Goal: Information Seeking & Learning: Find specific fact

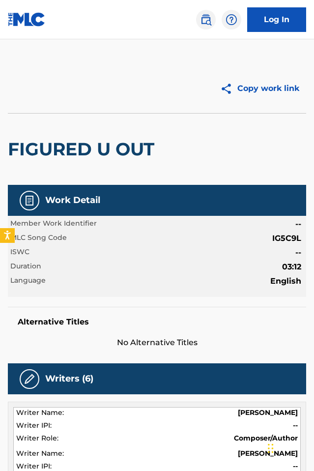
click at [199, 19] on link at bounding box center [206, 20] width 20 height 20
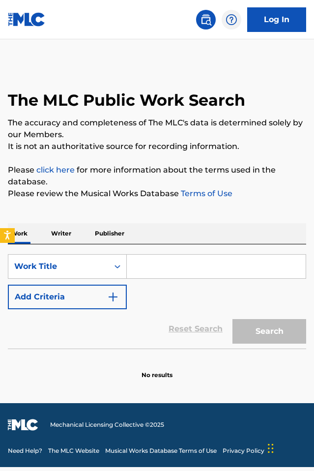
click at [89, 288] on button "Add Criteria" at bounding box center [67, 297] width 119 height 25
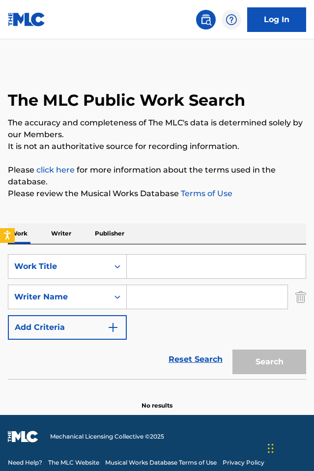
click at [156, 297] on input "Search Form" at bounding box center [207, 297] width 161 height 24
paste input "Morillo"
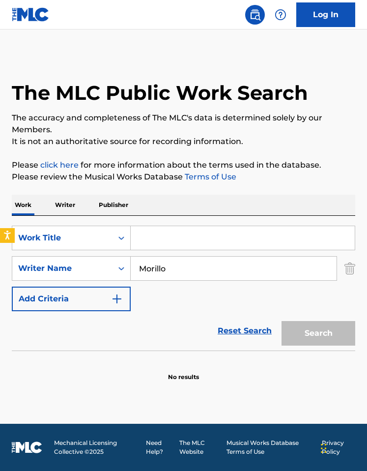
type input "Morillo"
click at [175, 234] on input "Search Form" at bounding box center [243, 238] width 224 height 24
paste input "ME LEVANTE DANDO NOTA"
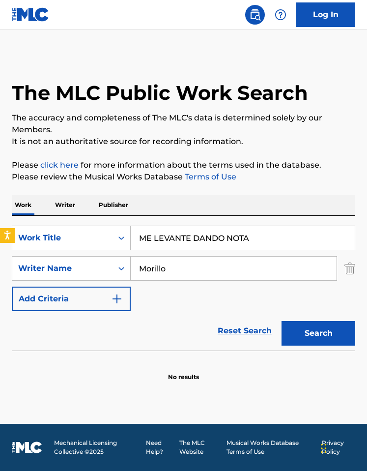
type input "ME LEVANTE DANDO NOTA"
click at [267, 332] on button "Search" at bounding box center [319, 333] width 74 height 25
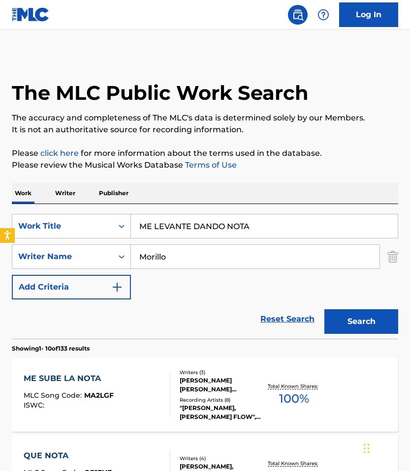
drag, startPoint x: 165, startPoint y: 249, endPoint x: 187, endPoint y: 262, distance: 25.6
click at [190, 262] on input "Morillo" at bounding box center [255, 257] width 248 height 24
paste input "[PERSON_NAME]"
type input "[PERSON_NAME]"
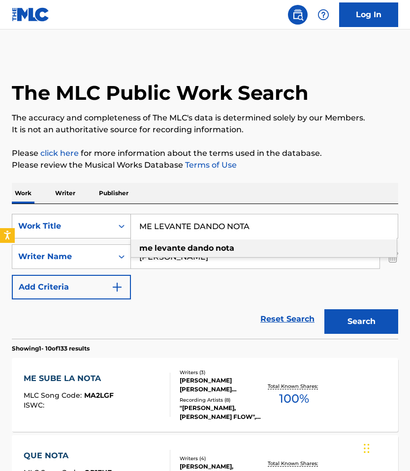
drag, startPoint x: 264, startPoint y: 230, endPoint x: 90, endPoint y: 223, distance: 174.7
click at [90, 223] on div "SearchWithCriteriad52866c8-4aab-45aa-afed-d9829fc904ce Work Title ME LEVANTE DA…" at bounding box center [205, 226] width 386 height 25
paste input "[PERSON_NAME] (INTRO)"
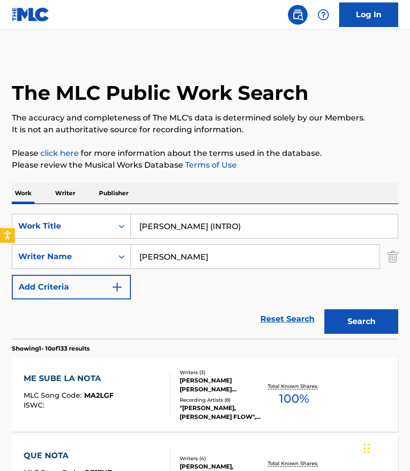
click at [233, 205] on div "SearchWithCriteriad52866c8-4aab-45aa-afed-d9829fc904ce Work Title [PERSON_NAME]…" at bounding box center [205, 271] width 386 height 135
click at [267, 333] on button "Search" at bounding box center [361, 321] width 74 height 25
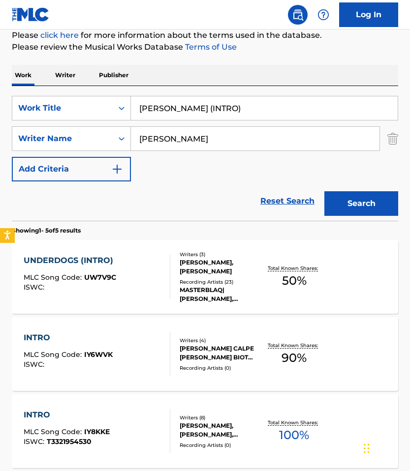
scroll to position [94, 0]
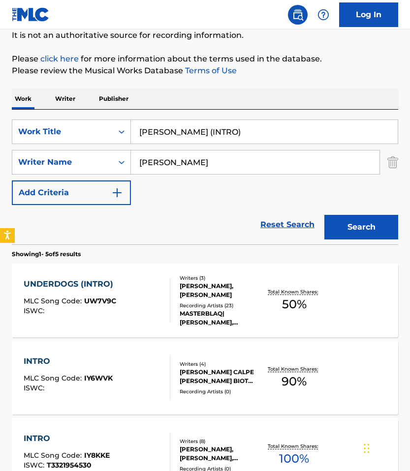
drag, startPoint x: 235, startPoint y: 129, endPoint x: 201, endPoint y: 132, distance: 34.1
click at [201, 132] on input "[PERSON_NAME] (INTRO)" at bounding box center [264, 132] width 267 height 24
type input "[PERSON_NAME]"
click at [267, 215] on button "Search" at bounding box center [361, 227] width 74 height 25
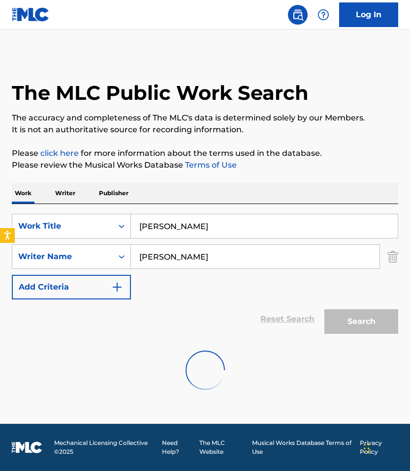
scroll to position [0, 0]
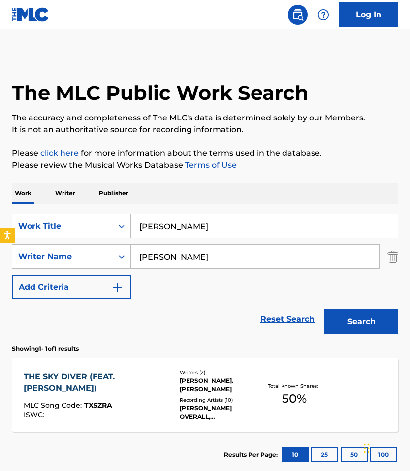
click at [252, 275] on div "SearchWithCriteriad52866c8-4aab-45aa-afed-d9829fc904ce Work Title [PERSON_NAME]…" at bounding box center [205, 257] width 386 height 86
click at [203, 229] on input "[PERSON_NAME]" at bounding box center [264, 226] width 267 height 24
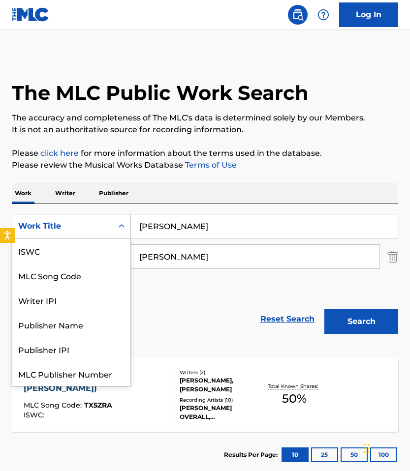
click at [96, 225] on div "Work Title" at bounding box center [62, 226] width 89 height 12
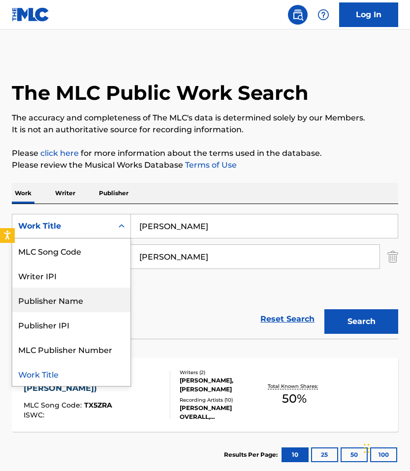
click at [262, 300] on div "Reset Search Search" at bounding box center [205, 319] width 386 height 39
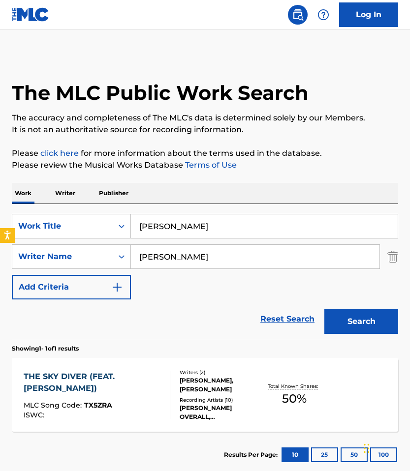
click at [267, 250] on img "Search Form" at bounding box center [392, 256] width 11 height 25
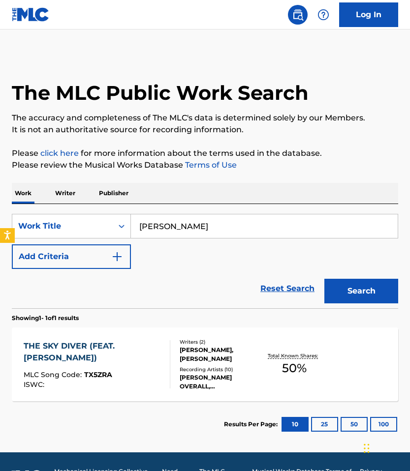
click at [39, 212] on div "SearchWithCriteriad52866c8-4aab-45aa-afed-d9829fc904ce Work Title [PERSON_NAME]…" at bounding box center [205, 256] width 386 height 104
click at [62, 231] on div "Work Title" at bounding box center [62, 226] width 89 height 12
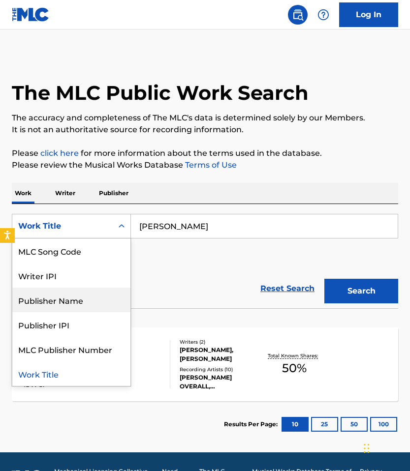
scroll to position [0, 0]
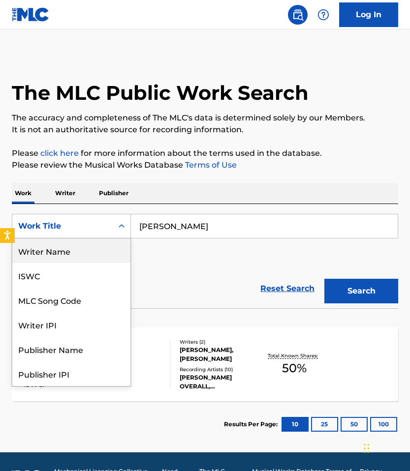
click at [77, 250] on div "Writer Name" at bounding box center [71, 251] width 118 height 25
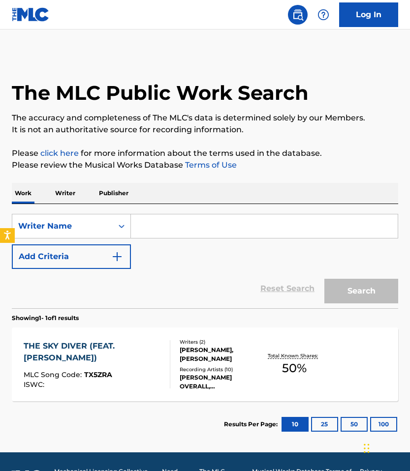
click at [210, 233] on input "Search Form" at bounding box center [264, 226] width 267 height 24
paste input "[PERSON_NAME]"
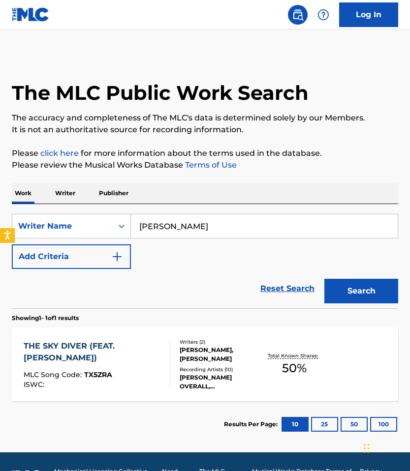
type input "[PERSON_NAME]"
click at [267, 289] on button "Search" at bounding box center [361, 291] width 74 height 25
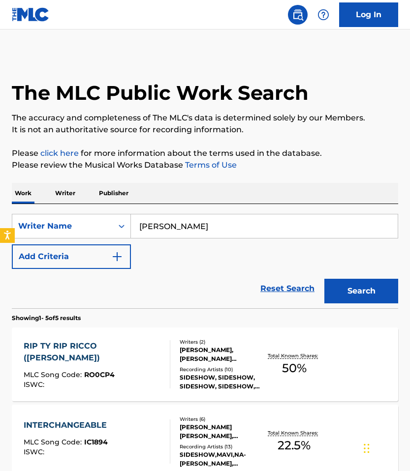
click at [104, 258] on button "Add Criteria" at bounding box center [71, 256] width 119 height 25
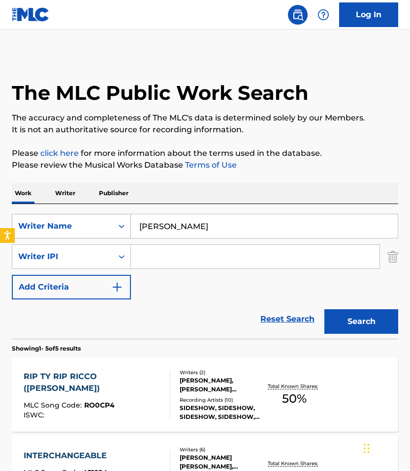
click at [81, 237] on div "Writer Name" at bounding box center [71, 226] width 119 height 25
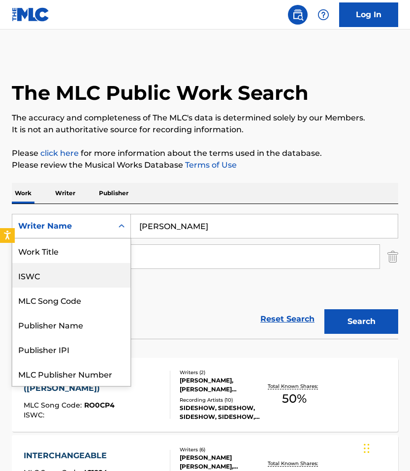
click at [75, 252] on div "Work Title" at bounding box center [71, 251] width 118 height 25
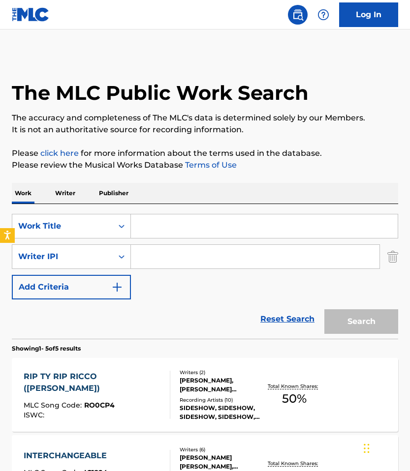
click at [165, 255] on input "Search Form" at bounding box center [255, 257] width 248 height 24
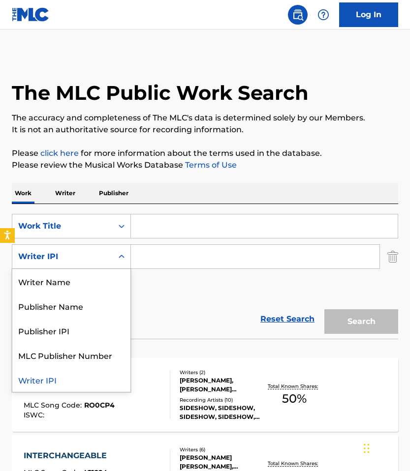
click at [68, 256] on div "Writer IPI" at bounding box center [62, 257] width 89 height 12
click at [67, 289] on div "Writer Name" at bounding box center [71, 281] width 118 height 25
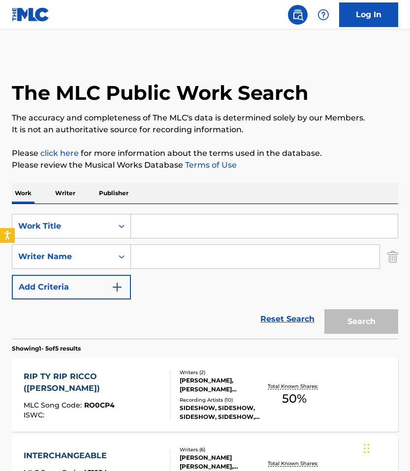
click at [178, 253] on input "Search Form" at bounding box center [255, 257] width 248 height 24
paste input "[PERSON_NAME]"
type input "[PERSON_NAME]"
click at [160, 230] on input "Search Form" at bounding box center [264, 226] width 267 height 24
paste input "DEMONIA"
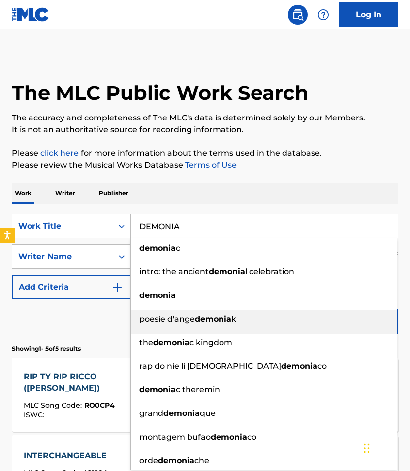
type input "DEMONIA"
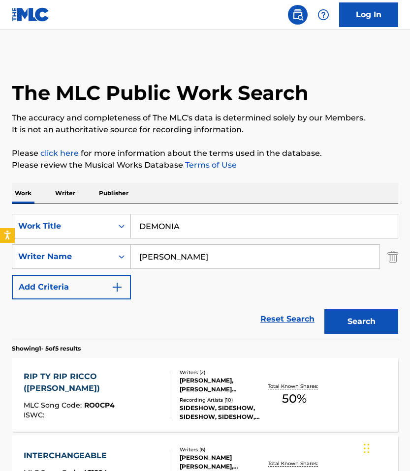
click at [235, 186] on div "Work Writer Publisher" at bounding box center [205, 193] width 386 height 21
click at [267, 308] on div "Search" at bounding box center [358, 319] width 79 height 39
click at [267, 329] on button "Search" at bounding box center [361, 321] width 74 height 25
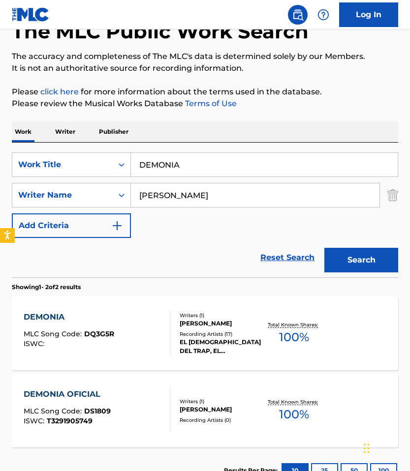
scroll to position [129, 0]
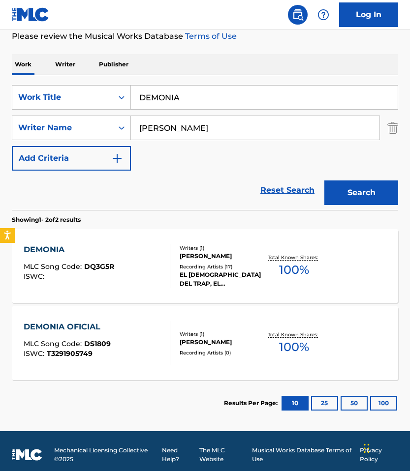
click at [187, 290] on div "DEMONIA MLC Song Code : DQ3G5R ISWC : Writers ( 1 ) [PERSON_NAME] Recording Art…" at bounding box center [205, 266] width 386 height 74
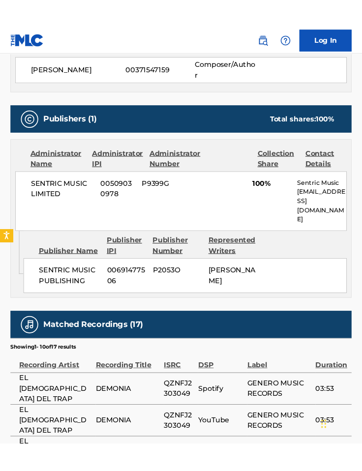
scroll to position [46, 0]
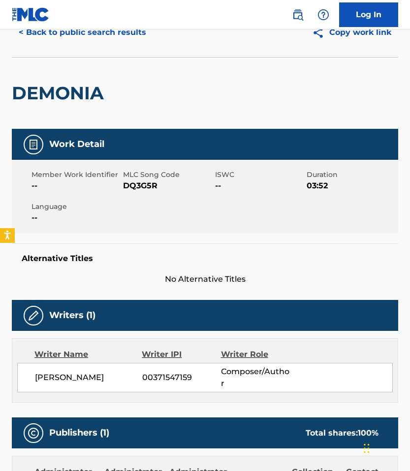
click at [133, 184] on span "DQ3G5R" at bounding box center [167, 186] width 89 height 12
copy span "DQ3G5R"
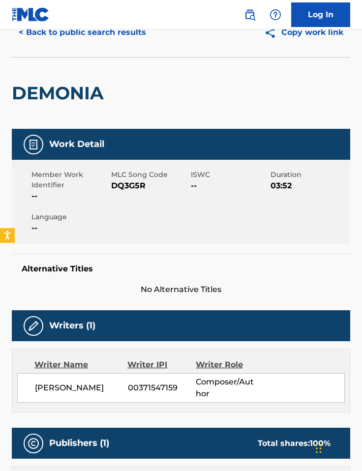
scroll to position [92, 0]
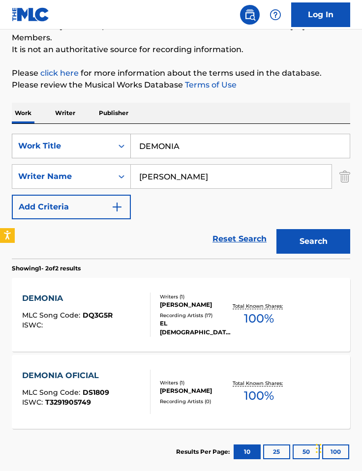
drag, startPoint x: 203, startPoint y: 150, endPoint x: 108, endPoint y: 139, distance: 96.1
click at [108, 139] on div "SearchWithCriteria4bca6742-de25-4478-8dec-2dd378eaeef5 Work Title DEMONIA" at bounding box center [181, 146] width 338 height 25
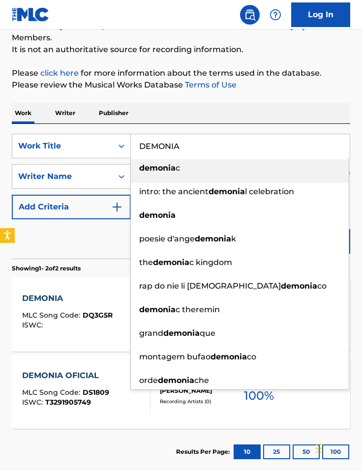
paste input "ME CONTAGIE REMIX"
type input "ME CONTAGIE REMIX"
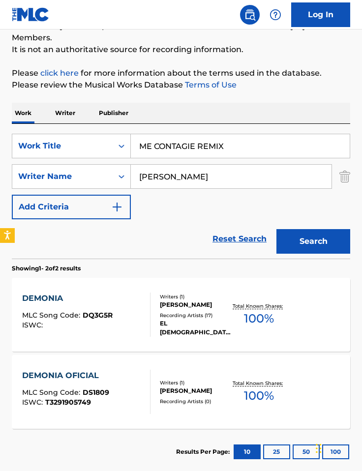
click at [200, 106] on div "Work Writer Publisher" at bounding box center [181, 113] width 338 height 21
click at [267, 238] on button "Search" at bounding box center [313, 241] width 74 height 25
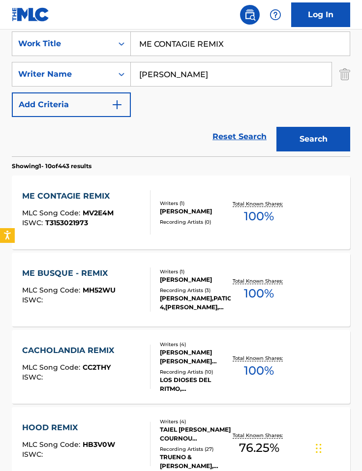
scroll to position [196, 0]
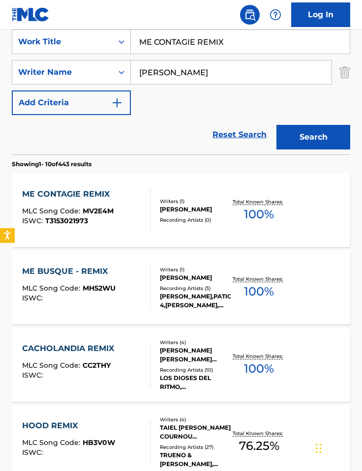
click at [41, 166] on p "Showing 1 - 10 of 443 results" at bounding box center [52, 164] width 80 height 9
click at [91, 197] on div "ME CONTAGIE REMIX" at bounding box center [68, 194] width 92 height 12
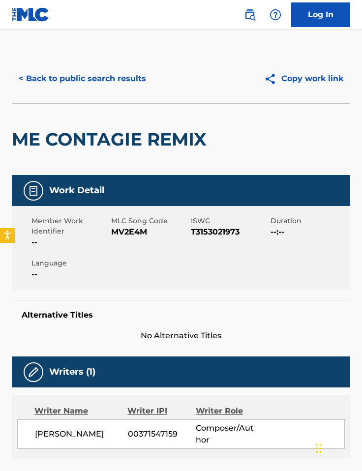
click at [132, 237] on span "MV2E4M" at bounding box center [149, 232] width 77 height 12
click at [131, 232] on span "MV2E4M" at bounding box center [149, 232] width 77 height 12
copy span "MV2E4M"
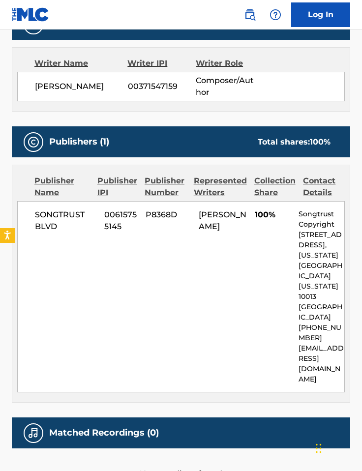
scroll to position [376, 0]
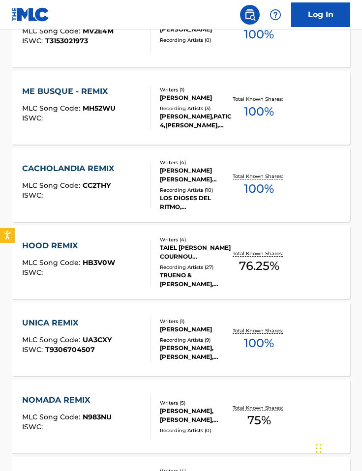
scroll to position [196, 0]
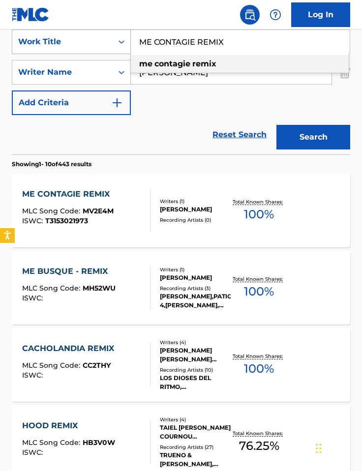
drag, startPoint x: 230, startPoint y: 48, endPoint x: 121, endPoint y: 38, distance: 110.1
click at [121, 38] on div "SearchWithCriteria4bca6742-de25-4478-8dec-2dd378eaeef5 Work Title ME CONTAGIE R…" at bounding box center [181, 42] width 338 height 25
paste input "OR NAH"
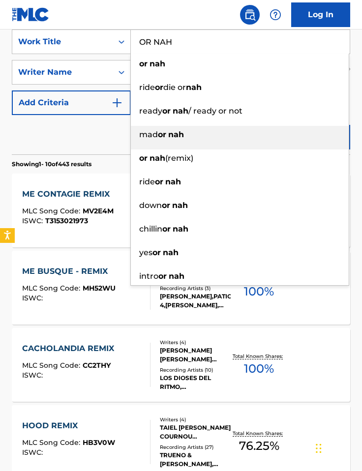
click at [267, 140] on div "mad or nah" at bounding box center [240, 135] width 218 height 18
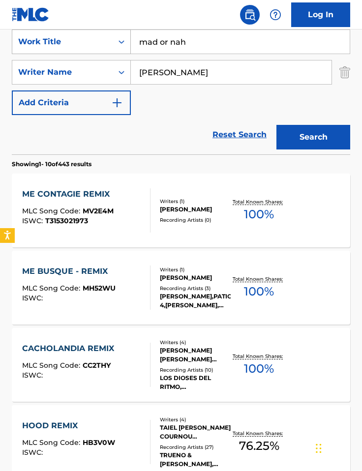
drag, startPoint x: 194, startPoint y: 39, endPoint x: 95, endPoint y: 36, distance: 98.4
click at [95, 36] on div "SearchWithCriteria4bca6742-de25-4478-8dec-2dd378eaeef5 Work Title mad or nah" at bounding box center [181, 42] width 338 height 25
paste input "OR NAH"
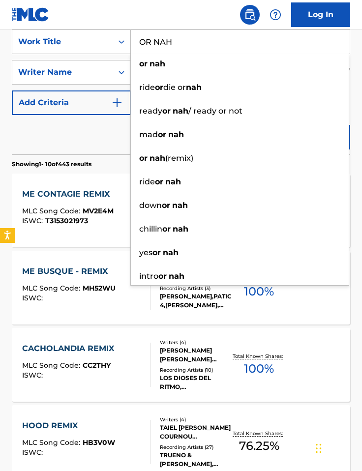
type input "OR NAH"
click at [84, 133] on div "Reset Search Search" at bounding box center [181, 134] width 338 height 39
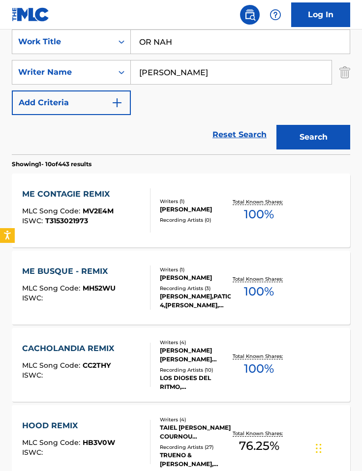
click at [267, 128] on button "Search" at bounding box center [313, 137] width 74 height 25
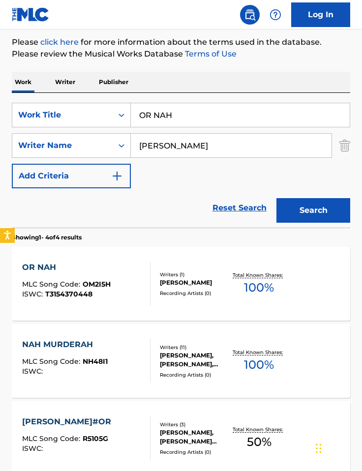
scroll to position [124, 0]
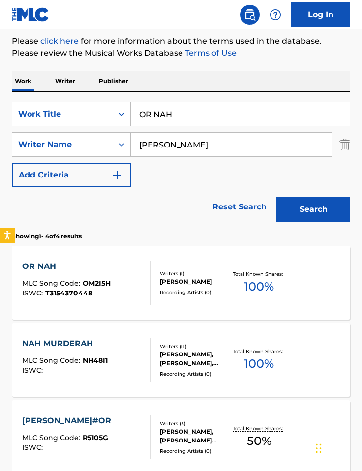
click at [159, 277] on div "Writers ( 1 ) [PERSON_NAME] Recording Artists ( 0 )" at bounding box center [191, 283] width 80 height 26
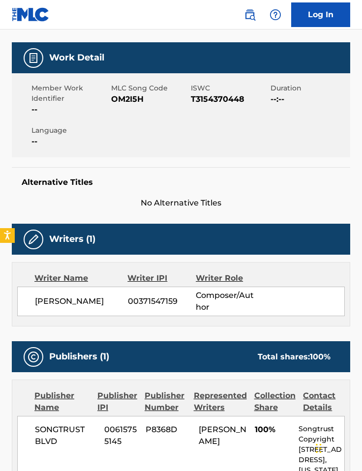
scroll to position [31, 0]
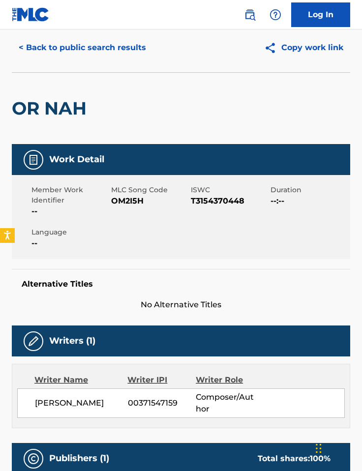
click at [124, 198] on span "OM2I5H" at bounding box center [149, 201] width 77 height 12
copy span "OM2I5H"
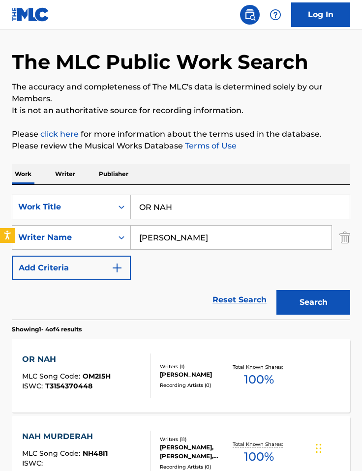
scroll to position [124, 0]
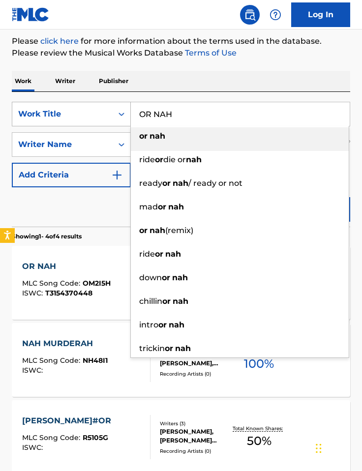
drag, startPoint x: 180, startPoint y: 110, endPoint x: 111, endPoint y: 108, distance: 68.9
click at [111, 108] on div "SearchWithCriteria4bca6742-de25-4478-8dec-2dd378eaeef5 Work Title OR NAH or nah…" at bounding box center [181, 114] width 338 height 25
paste input "SOLO YO"
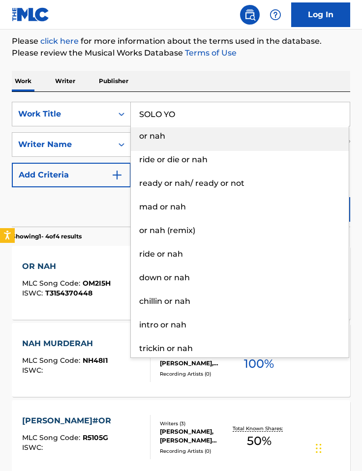
type input "SOLO YO"
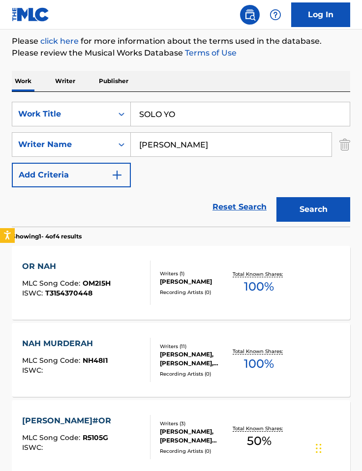
click at [194, 81] on div "Work Writer Publisher" at bounding box center [181, 81] width 338 height 21
click at [267, 202] on button "Search" at bounding box center [313, 209] width 74 height 25
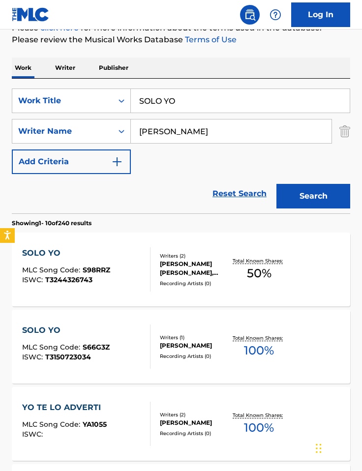
scroll to position [149, 0]
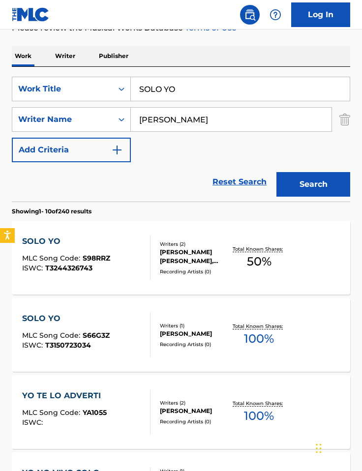
click at [113, 325] on div "SOLO YO MLC Song Code : S66G3Z ISWC : T3150723034" at bounding box center [86, 335] width 128 height 44
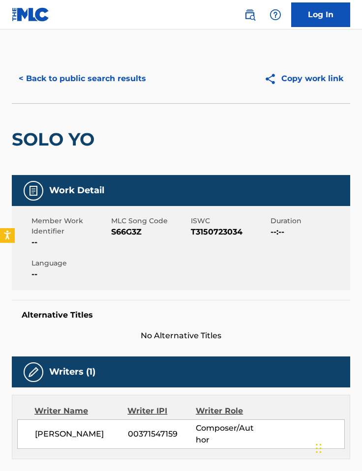
click at [129, 227] on span "S66G3Z" at bounding box center [149, 232] width 77 height 12
click at [130, 231] on span "S66G3Z" at bounding box center [149, 232] width 77 height 12
copy span "S66G3Z"
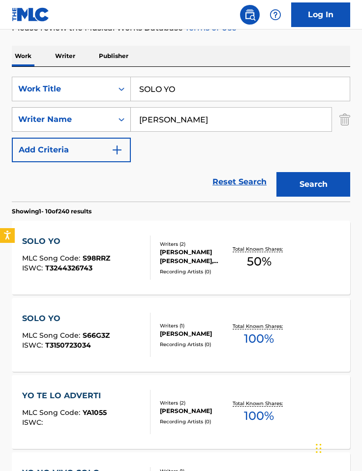
drag, startPoint x: 177, startPoint y: 115, endPoint x: 121, endPoint y: 119, distance: 55.2
click at [121, 119] on div "SearchWithCriteria843aa5fb-da48-458c-8426-c66449b297e0 Writer Name [PERSON_NAME]" at bounding box center [181, 119] width 338 height 25
paste input "Morillo"
type input "Morillo"
drag, startPoint x: 181, startPoint y: 88, endPoint x: 111, endPoint y: 82, distance: 70.5
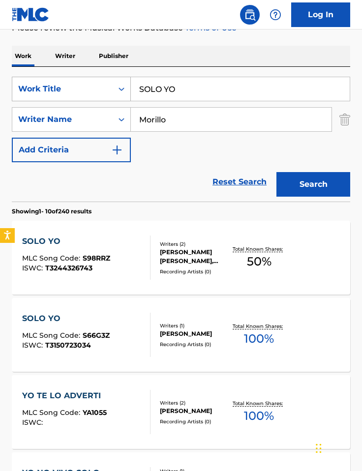
click at [106, 82] on div "SearchWithCriteria4bca6742-de25-4478-8dec-2dd378eaeef5 Work Title SOLO YO" at bounding box center [181, 89] width 338 height 25
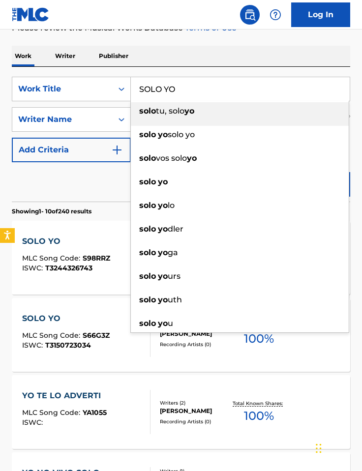
paste input "ME LEVANTE DANDO NOTA"
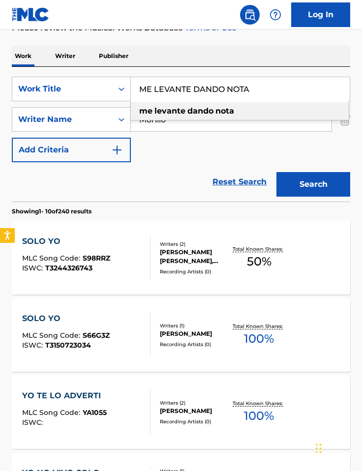
type input "ME LEVANTE DANDO NOTA"
click at [267, 177] on button "Search" at bounding box center [313, 184] width 74 height 25
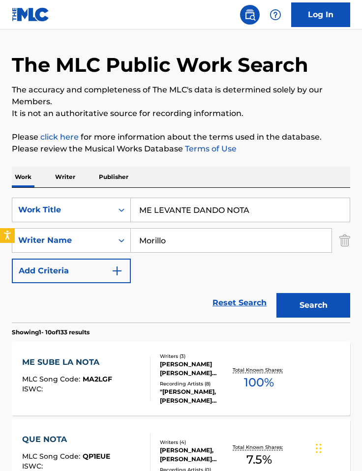
scroll to position [0, 0]
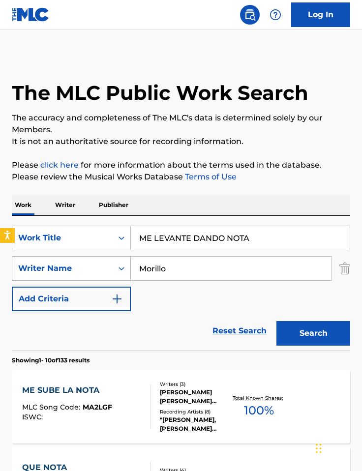
drag, startPoint x: 171, startPoint y: 272, endPoint x: 115, endPoint y: 264, distance: 56.1
click at [115, 264] on div "SearchWithCriteria843aa5fb-da48-458c-8426-c66449b297e0 Writer Name [PERSON_NAME]" at bounding box center [181, 268] width 338 height 25
type input "v"
paste input "Bandi"
type input "Bandi"
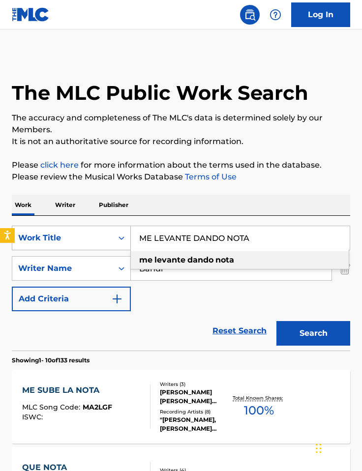
drag, startPoint x: 271, startPoint y: 242, endPoint x: 91, endPoint y: 237, distance: 179.1
click at [91, 237] on div "SearchWithCriteria4bca6742-de25-4478-8dec-2dd378eaeef5 Work Title ME LEVANTE DA…" at bounding box center [181, 238] width 338 height 25
paste input "BET YOU WOULD HAVE LOVED HER"
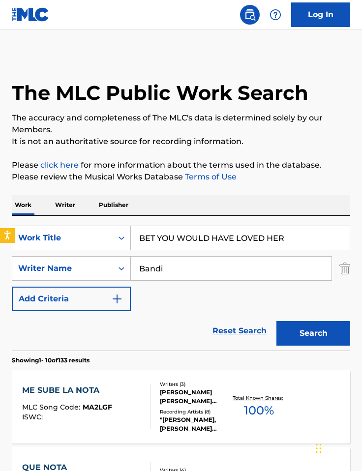
click at [267, 333] on button "Search" at bounding box center [313, 333] width 74 height 25
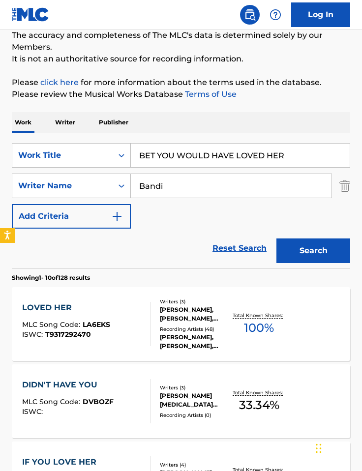
scroll to position [99, 0]
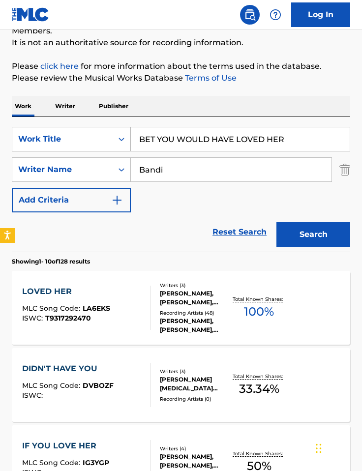
drag, startPoint x: 291, startPoint y: 139, endPoint x: 118, endPoint y: 131, distance: 172.8
click at [118, 131] on div "SearchWithCriteria4bca6742-de25-4478-8dec-2dd378eaeef5 Work Title BET YOU WOULD…" at bounding box center [181, 139] width 338 height 25
paste input "FOLLOW ME"
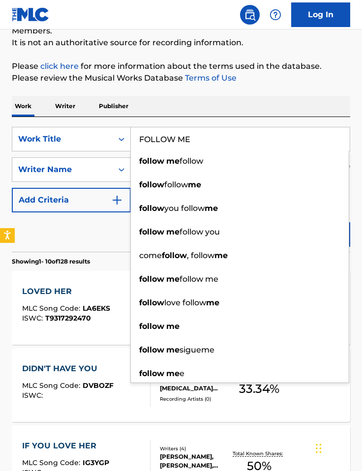
click at [208, 105] on div "Work Writer Publisher" at bounding box center [181, 106] width 338 height 21
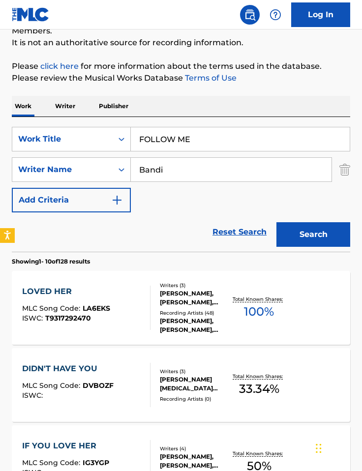
click at [267, 230] on button "Search" at bounding box center [313, 234] width 74 height 25
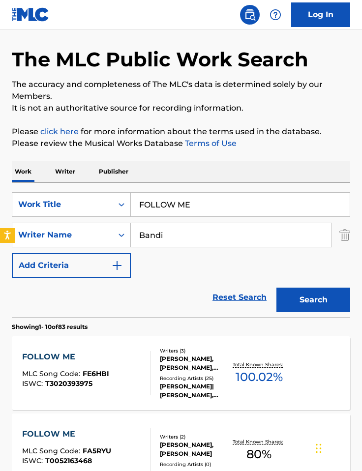
scroll to position [81, 0]
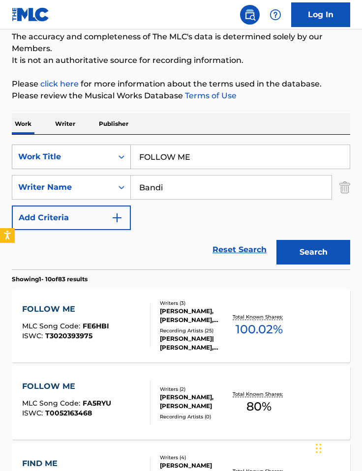
drag, startPoint x: 192, startPoint y: 156, endPoint x: 115, endPoint y: 152, distance: 76.8
click at [115, 152] on div "SearchWithCriteria4bca6742-de25-4478-8dec-2dd378eaeef5 Work Title FOLLOW ME" at bounding box center [181, 157] width 338 height 25
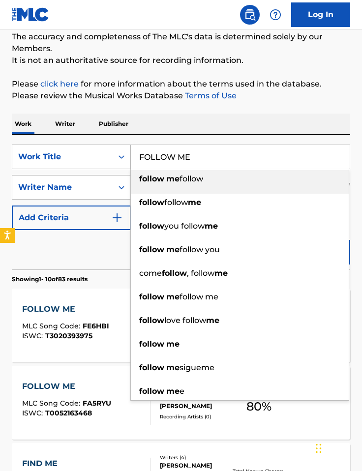
paste input "MAN ENOUGH NOW"
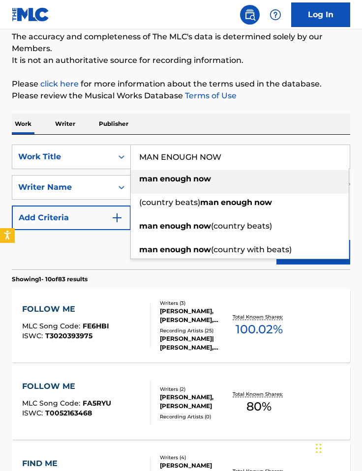
type input "MAN ENOUGH NOW"
click at [232, 115] on div "Work Writer Publisher" at bounding box center [181, 124] width 338 height 21
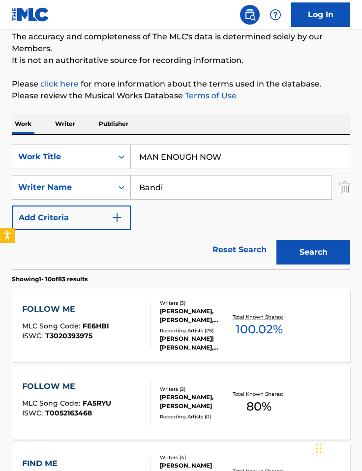
click at [267, 252] on button "Search" at bounding box center [313, 252] width 74 height 25
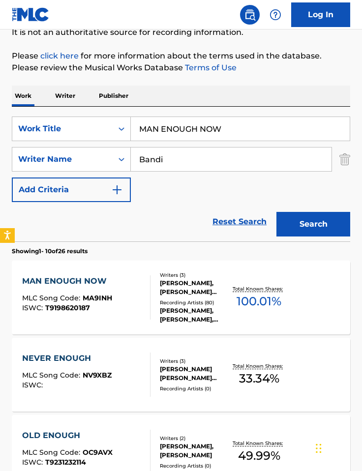
scroll to position [122, 0]
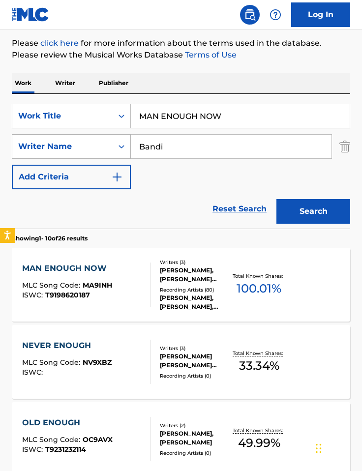
drag, startPoint x: 170, startPoint y: 147, endPoint x: 43, endPoint y: 151, distance: 127.4
click at [68, 143] on div "SearchWithCriteria843aa5fb-da48-458c-8426-c66449b297e0 Writer Name [PERSON_NAME]" at bounding box center [181, 146] width 338 height 25
paste input "Tribune"
type input "Tribune"
drag, startPoint x: 178, startPoint y: 114, endPoint x: 112, endPoint y: 120, distance: 66.7
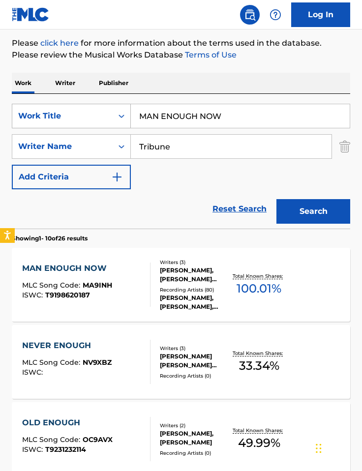
click at [112, 121] on div "SearchWithCriteria4bca6742-de25-4478-8dec-2dd378eaeef5 Work Title MAN ENOUGH NOW" at bounding box center [181, 116] width 338 height 25
paste input "Really Got it"
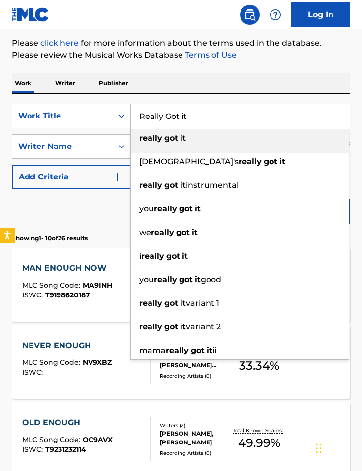
type input "Really Got it"
drag, startPoint x: 210, startPoint y: 90, endPoint x: 265, endPoint y: 129, distance: 67.3
click at [210, 90] on div "Work Writer Publisher" at bounding box center [181, 83] width 338 height 21
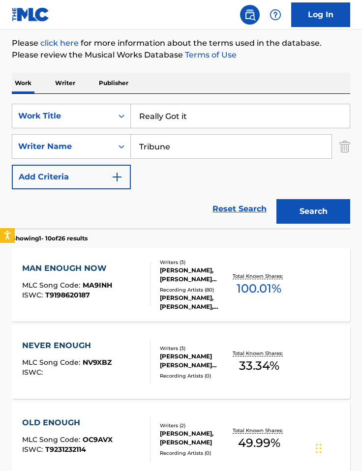
click at [267, 205] on button "Search" at bounding box center [313, 211] width 74 height 25
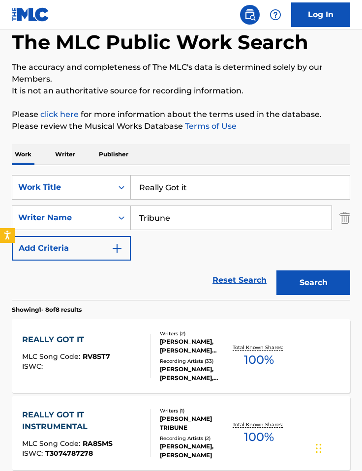
scroll to position [122, 0]
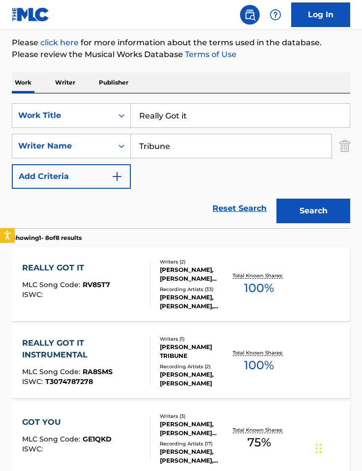
click at [89, 295] on div "ISWC :" at bounding box center [66, 294] width 88 height 7
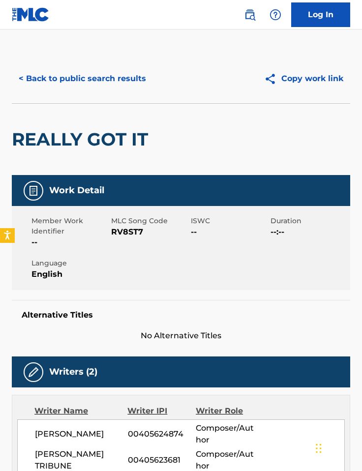
click at [135, 234] on span "RV8ST7" at bounding box center [149, 232] width 77 height 12
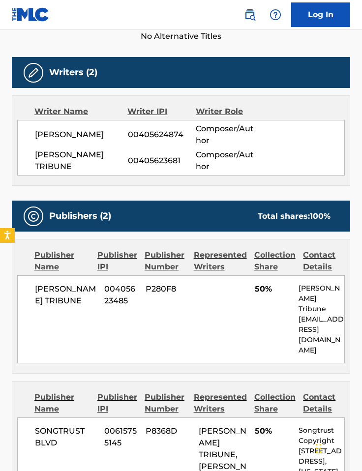
scroll to position [302, 0]
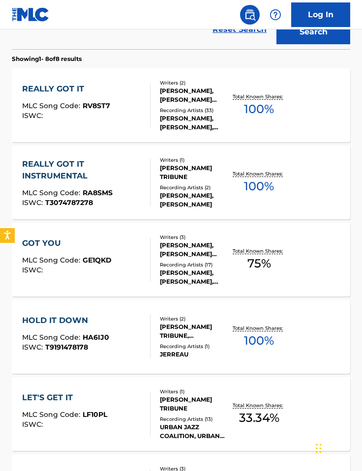
scroll to position [122, 0]
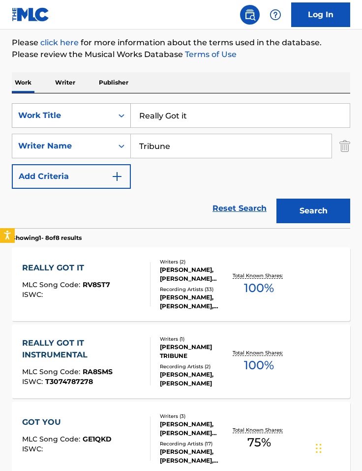
drag, startPoint x: 194, startPoint y: 117, endPoint x: 108, endPoint y: 110, distance: 85.9
click at [108, 110] on div "SearchWithCriteria4bca6742-de25-4478-8dec-2dd378eaeef5 Work Title Really Got it" at bounding box center [181, 115] width 338 height 25
paste input "LOLA"
type input "LOLA"
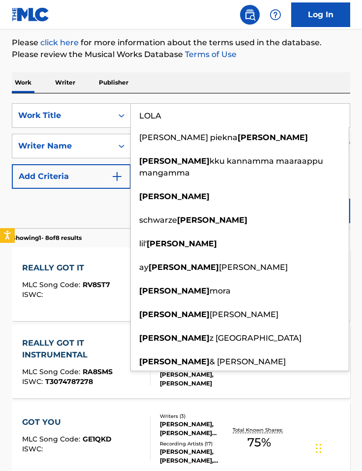
click at [194, 99] on div "SearchWithCriteria4bca6742-de25-4478-8dec-2dd378eaeef5 Work Title LOLA [PERSON_…" at bounding box center [181, 160] width 338 height 135
click at [177, 73] on div "Work Writer Publisher" at bounding box center [181, 82] width 338 height 21
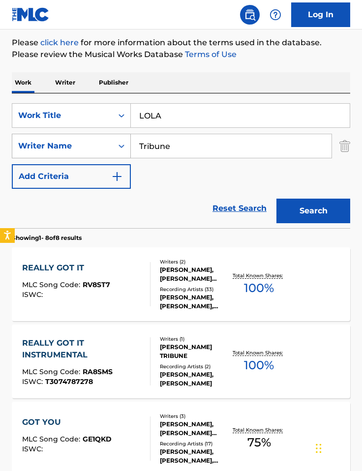
drag, startPoint x: 180, startPoint y: 146, endPoint x: 109, endPoint y: 138, distance: 70.7
click at [109, 138] on div "SearchWithCriteria843aa5fb-da48-458c-8426-c66449b297e0 Writer Name Tribune" at bounding box center [181, 146] width 338 height 25
paste input "Menay"
type input "Menay"
drag, startPoint x: 111, startPoint y: 225, endPoint x: 275, endPoint y: 224, distance: 163.8
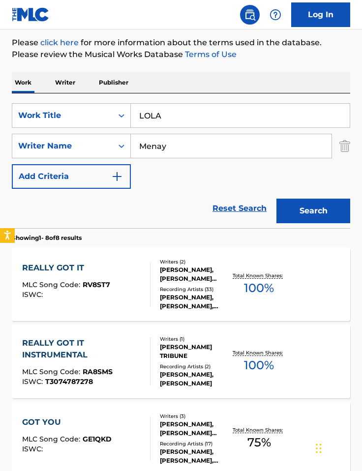
click at [112, 225] on div "Reset Search Search" at bounding box center [181, 208] width 338 height 39
click at [267, 217] on button "Search" at bounding box center [313, 211] width 74 height 25
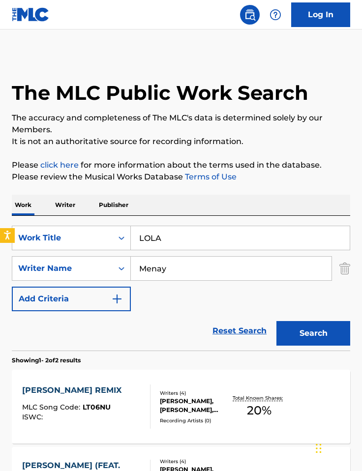
click at [267, 101] on html "Accessibility Screen-Reader Guide, Feedback, and Issue Reporting | New window L…" at bounding box center [181, 235] width 362 height 471
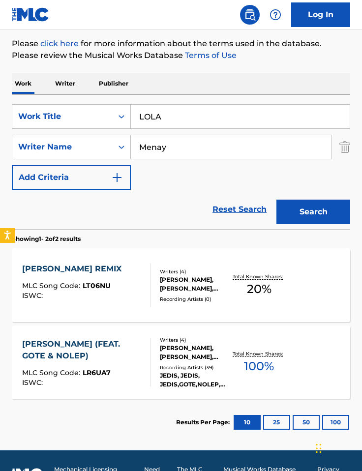
scroll to position [148, 0]
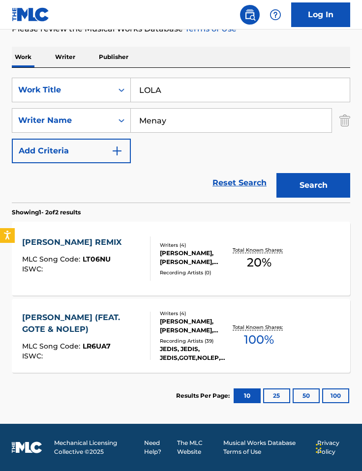
click at [152, 273] on div "Writers ( 4 ) [PERSON_NAME], [PERSON_NAME], [PERSON_NAME], [PERSON_NAME] Record…" at bounding box center [191, 259] width 80 height 35
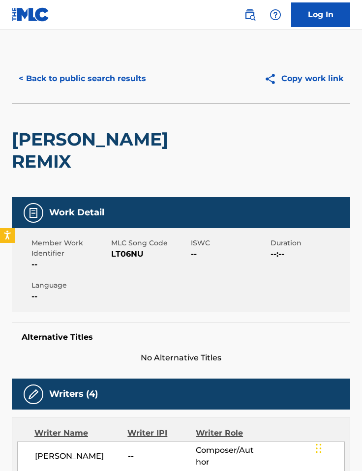
scroll to position [92, 0]
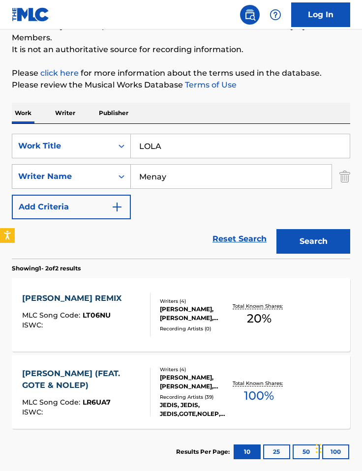
drag, startPoint x: 178, startPoint y: 182, endPoint x: 118, endPoint y: 180, distance: 60.5
click at [118, 180] on div "SearchWithCriteria843aa5fb-da48-458c-8426-c66449b297e0 Writer Name Menay" at bounding box center [181, 176] width 338 height 25
paste input "[PERSON_NAME]"
type input "[PERSON_NAME]"
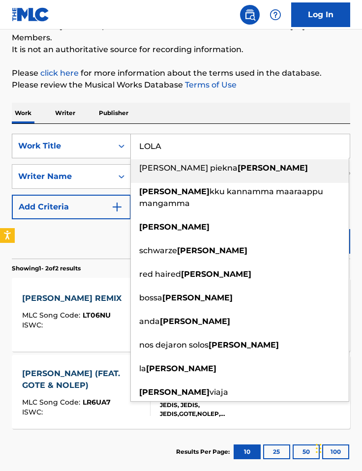
drag, startPoint x: 170, startPoint y: 146, endPoint x: 112, endPoint y: 143, distance: 57.6
click at [112, 143] on div "SearchWithCriteria4bca6742-de25-4478-8dec-2dd378eaeef5 Work Title [PERSON_NAME]…" at bounding box center [181, 146] width 338 height 25
paste input "AND THEN WE'LL BE ALRIGHT"
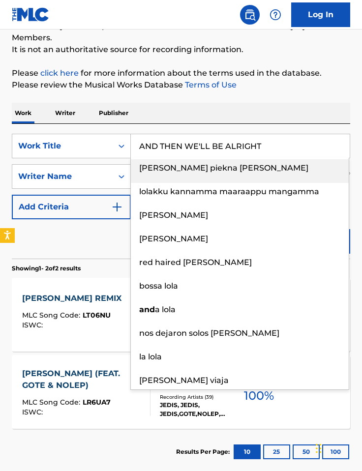
type input "AND THEN WE'LL BE ALRIGHT"
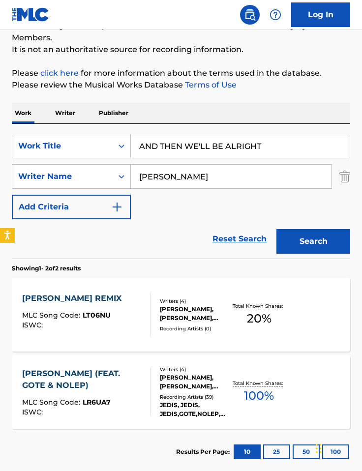
click at [225, 112] on div "Work Writer Publisher" at bounding box center [181, 113] width 338 height 21
drag, startPoint x: 308, startPoint y: 249, endPoint x: 308, endPoint y: 243, distance: 5.4
click at [267, 248] on button "Search" at bounding box center [313, 241] width 74 height 25
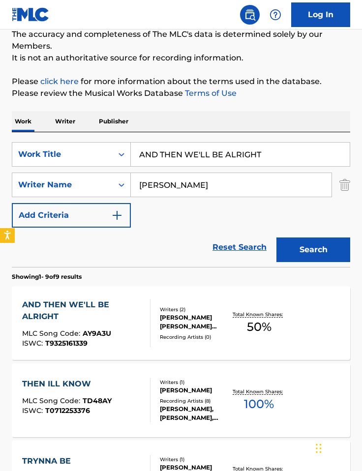
scroll to position [202, 0]
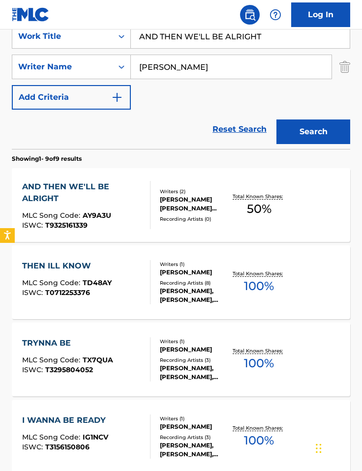
click at [192, 209] on div "[PERSON_NAME] [PERSON_NAME] [PERSON_NAME] [PERSON_NAME]" at bounding box center [195, 204] width 71 height 18
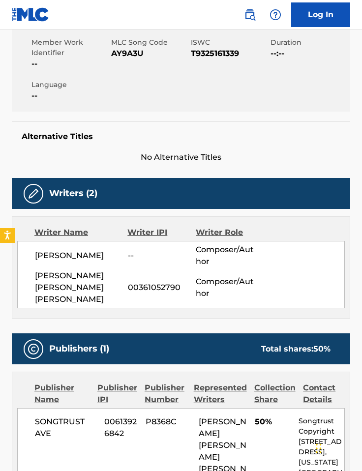
scroll to position [52, 0]
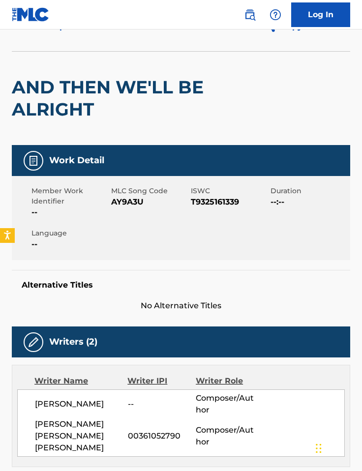
click at [125, 203] on span "AY9A3U" at bounding box center [149, 202] width 77 height 12
copy span "AY9A3U"
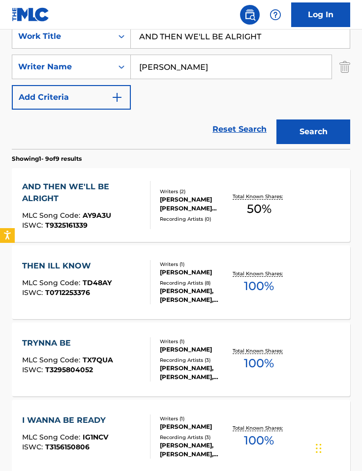
scroll to position [124, 0]
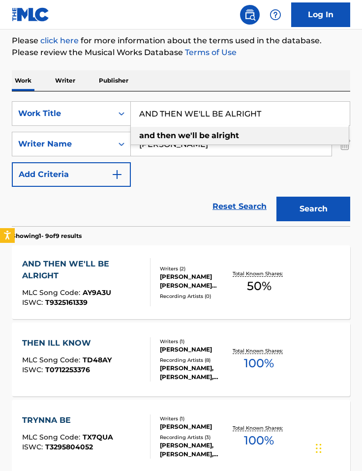
drag, startPoint x: 260, startPoint y: 114, endPoint x: 81, endPoint y: 99, distance: 179.7
click at [79, 100] on div "SearchWithCriteria4bca6742-de25-4478-8dec-2dd378eaeef5 Work Title AND THEN WE'L…" at bounding box center [181, 158] width 338 height 135
paste input "BEAUTY RAINS"
type input "BEAUTY RAINS"
click at [194, 73] on div "Work Writer Publisher" at bounding box center [181, 80] width 338 height 21
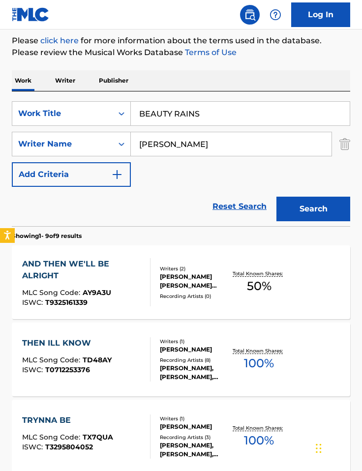
click at [267, 207] on button "Search" at bounding box center [313, 209] width 74 height 25
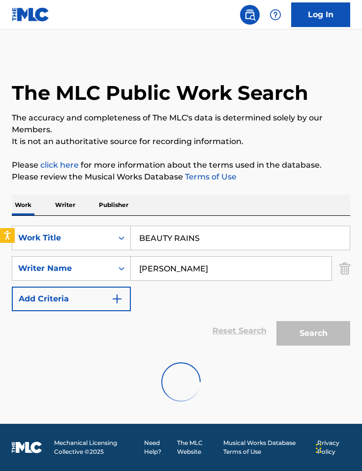
scroll to position [0, 0]
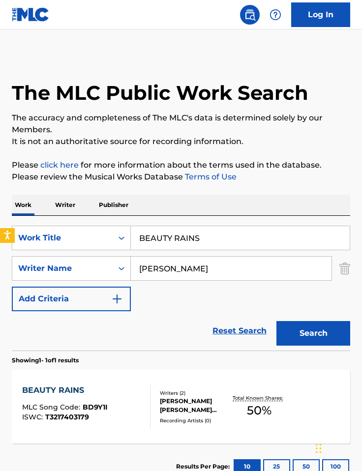
click at [162, 423] on div "Recording Artists ( 0 )" at bounding box center [195, 420] width 71 height 7
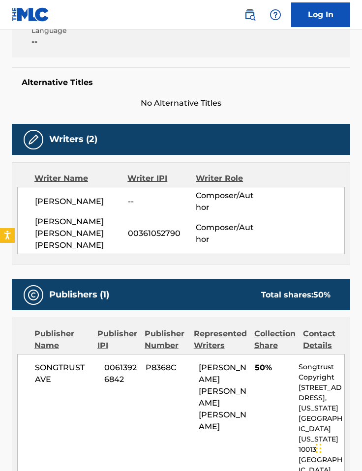
scroll to position [57, 0]
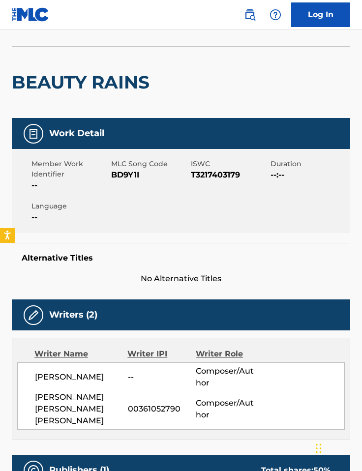
click at [126, 173] on span "BD9Y1I" at bounding box center [149, 175] width 77 height 12
copy span "BD9Y1I"
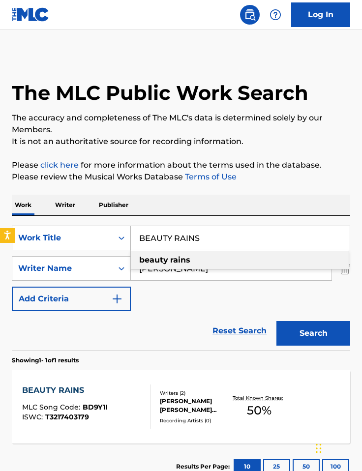
drag, startPoint x: 211, startPoint y: 241, endPoint x: 124, endPoint y: 231, distance: 86.6
click at [124, 231] on div "SearchWithCriteria4bca6742-de25-4478-8dec-2dd378eaeef5 Work Title BEAUTY RAINS …" at bounding box center [181, 238] width 338 height 25
paste input "[PERSON_NAME] SPIRIT"
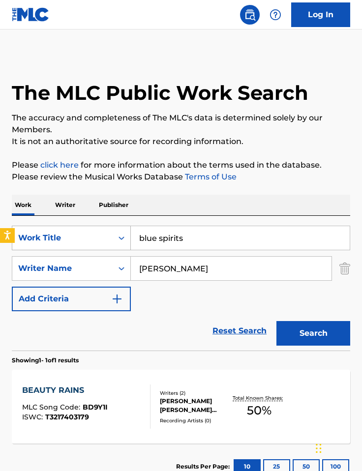
type input "blue spirits"
click at [267, 321] on button "Search" at bounding box center [313, 333] width 74 height 25
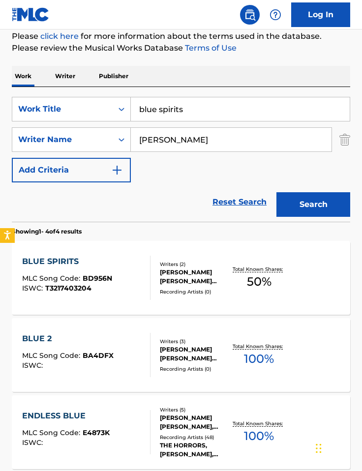
scroll to position [148, 0]
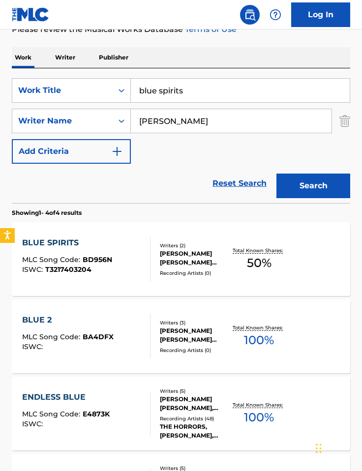
click at [171, 272] on div "Recording Artists ( 0 )" at bounding box center [195, 273] width 71 height 7
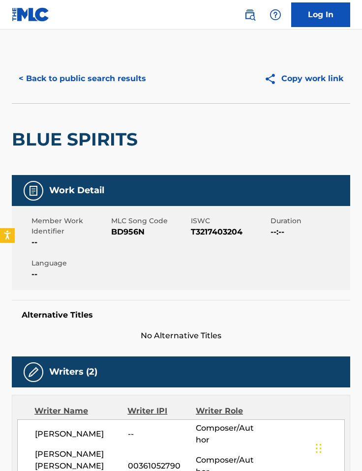
click at [121, 227] on span "BD956N" at bounding box center [149, 232] width 77 height 12
copy span "BD956N"
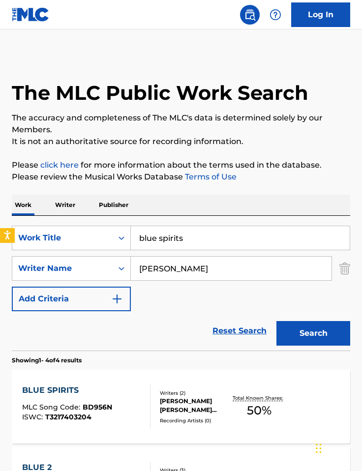
scroll to position [148, 0]
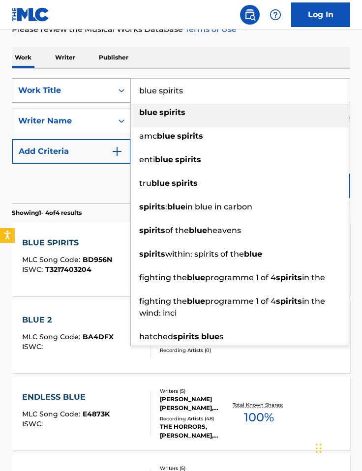
drag, startPoint x: 183, startPoint y: 95, endPoint x: 121, endPoint y: 91, distance: 62.6
click at [121, 91] on div "SearchWithCriteria4bca6742-de25-4478-8dec-2dd378eaeef5 Work Title blue spirits …" at bounding box center [181, 90] width 338 height 25
paste input "FLOAT THROUGH THE CEILING"
type input "FLOAT THROUGH THE CEILING"
click at [231, 69] on div "SearchWithCriteria4bca6742-de25-4478-8dec-2dd378eaeef5 Work Title FLOAT THROUGH…" at bounding box center [181, 135] width 338 height 135
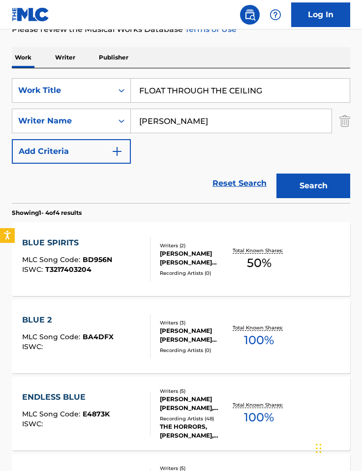
click at [267, 175] on button "Search" at bounding box center [313, 186] width 74 height 25
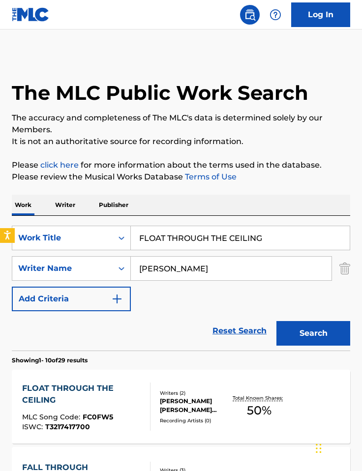
scroll to position [100, 0]
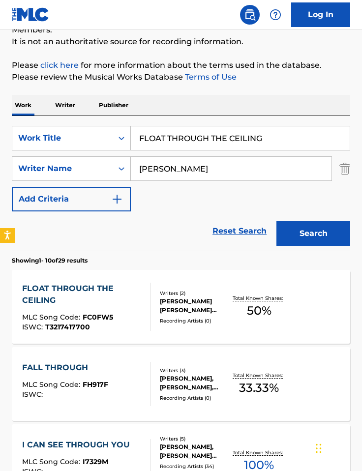
click at [178, 304] on div "[PERSON_NAME] [PERSON_NAME] [PERSON_NAME] [PERSON_NAME]" at bounding box center [195, 306] width 71 height 18
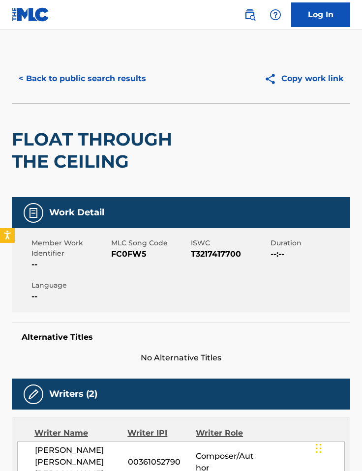
click at [118, 248] on span "FC0FW5" at bounding box center [149, 254] width 77 height 12
copy span "FC0FW5"
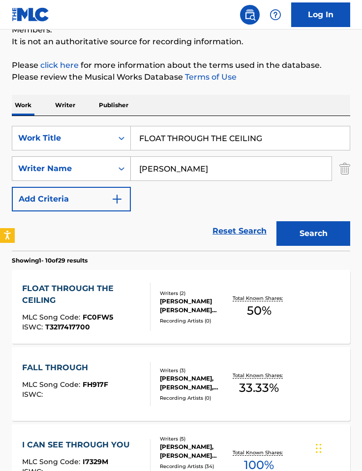
drag, startPoint x: 193, startPoint y: 166, endPoint x: 77, endPoint y: 161, distance: 116.2
click at [77, 161] on div "SearchWithCriteria843aa5fb-da48-458c-8426-c66449b297e0 Writer Name [PERSON_NAME]" at bounding box center [181, 168] width 338 height 25
paste input "Bandi"
type input "Bandi"
drag, startPoint x: 273, startPoint y: 140, endPoint x: 132, endPoint y: 135, distance: 141.3
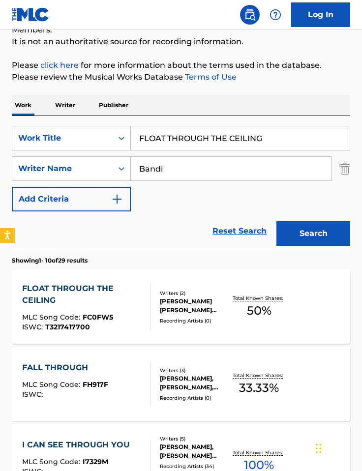
click at [132, 135] on input "FLOAT THROUGH THE CEILING" at bounding box center [240, 138] width 219 height 24
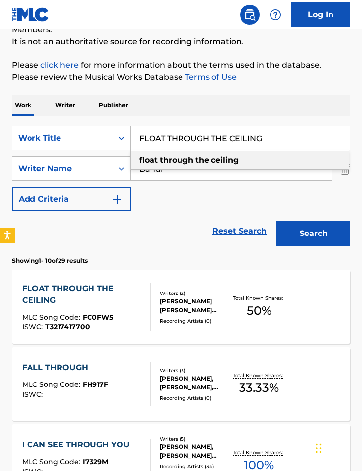
paste input "BET YOU WOULD HAVE LOVED HER"
click at [211, 108] on div "Work Writer Publisher" at bounding box center [181, 105] width 338 height 21
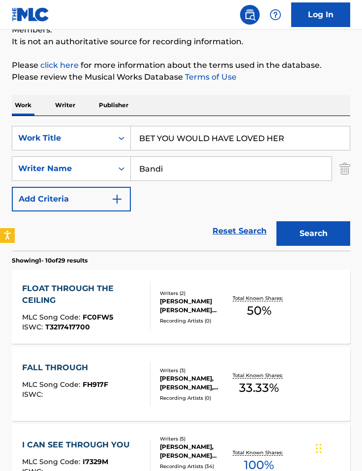
click at [267, 242] on button "Search" at bounding box center [313, 233] width 74 height 25
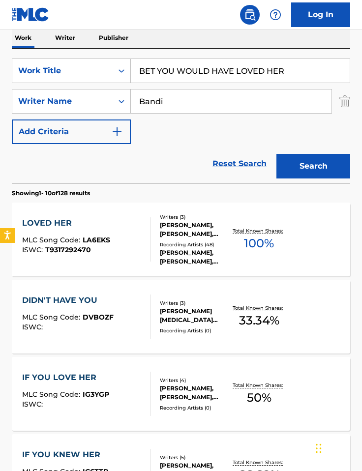
scroll to position [0, 0]
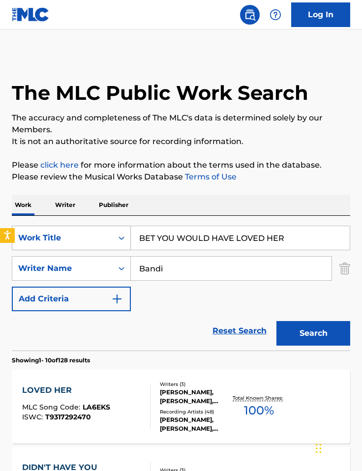
drag, startPoint x: 299, startPoint y: 235, endPoint x: 102, endPoint y: 227, distance: 196.9
click at [102, 227] on div "SearchWithCriteria4bca6742-de25-4478-8dec-2dd378eaeef5 Work Title BET YOU WOULD…" at bounding box center [181, 238] width 338 height 25
paste input "FOLLOW ME"
click at [267, 328] on button "Search" at bounding box center [313, 333] width 74 height 25
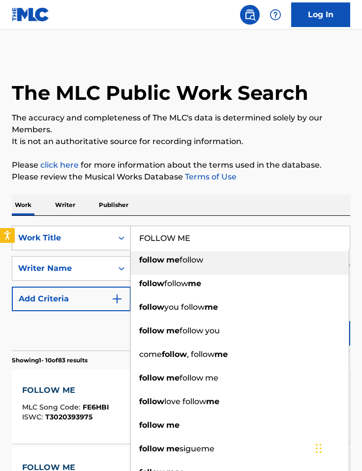
drag, startPoint x: 179, startPoint y: 234, endPoint x: 99, endPoint y: 231, distance: 79.7
click at [97, 231] on div "SearchWithCriteria4bca6742-de25-4478-8dec-2dd378eaeef5 Work Title FOLLOW ME fol…" at bounding box center [181, 238] width 338 height 25
click at [238, 206] on div "Work Writer Publisher" at bounding box center [181, 205] width 338 height 21
drag, startPoint x: 196, startPoint y: 235, endPoint x: 131, endPoint y: 233, distance: 65.0
click at [131, 233] on input "FOLLOW ME" at bounding box center [240, 238] width 219 height 24
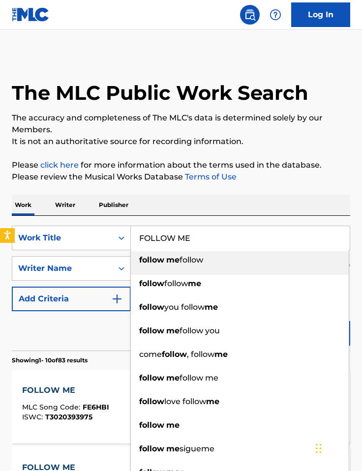
paste input "MAN ENOUGH NOW"
type input "MAN ENOUGH NOW"
click at [195, 207] on div "Work Writer Publisher" at bounding box center [181, 205] width 338 height 21
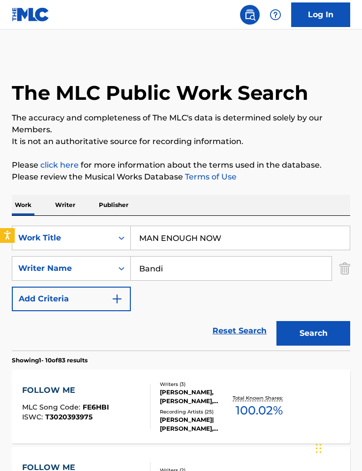
click at [267, 331] on button "Search" at bounding box center [313, 333] width 74 height 25
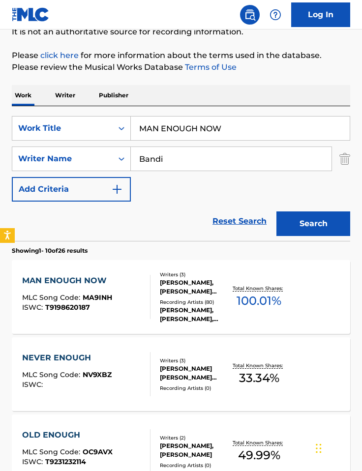
scroll to position [109, 0]
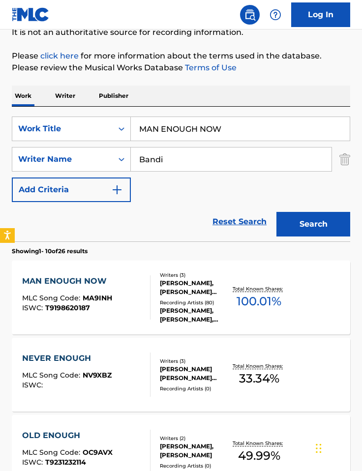
click at [231, 322] on div "MAN ENOUGH NOW MLC Song Code : MA9INH ISWC : T9198620187 Writers ( 3 ) [PERSON_…" at bounding box center [181, 298] width 338 height 74
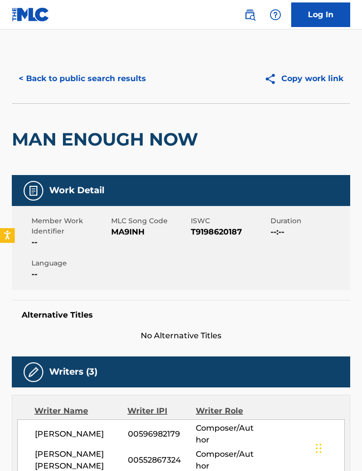
click at [124, 234] on span "MA9INH" at bounding box center [149, 232] width 77 height 12
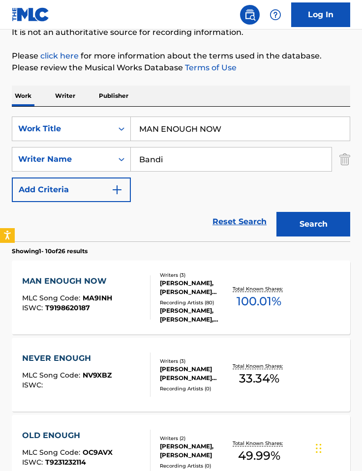
drag, startPoint x: 226, startPoint y: 123, endPoint x: 143, endPoint y: 117, distance: 82.8
click at [143, 117] on input "MAN ENOUGH NOW" at bounding box center [240, 129] width 219 height 24
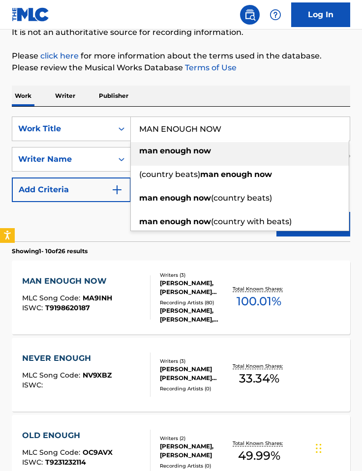
paste input "FOLLOW ME"
type input "FOLLOW ME"
click at [206, 97] on div "Work Writer Publisher" at bounding box center [181, 96] width 338 height 21
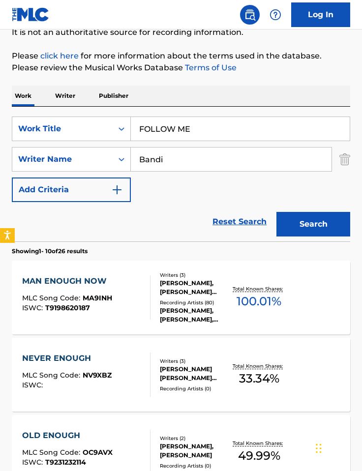
click at [267, 219] on button "Search" at bounding box center [313, 224] width 74 height 25
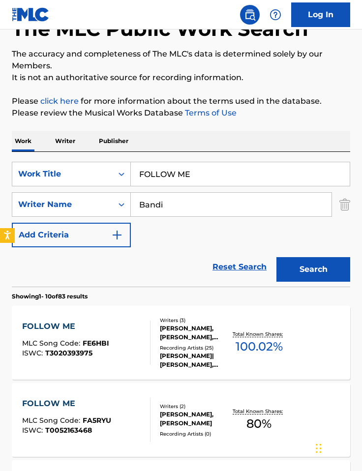
scroll to position [67, 0]
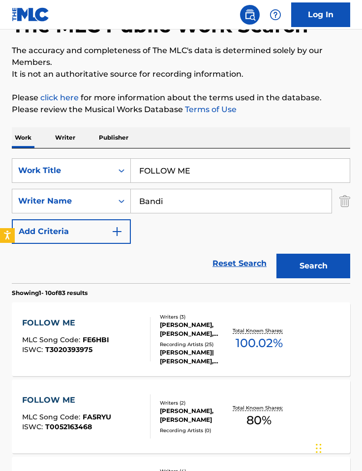
click at [171, 341] on div "Recording Artists ( 25 )" at bounding box center [195, 344] width 71 height 7
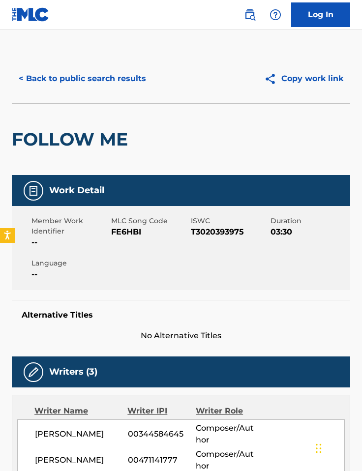
click at [123, 236] on span "FE6HBI" at bounding box center [149, 232] width 77 height 12
copy span "FE6HBI"
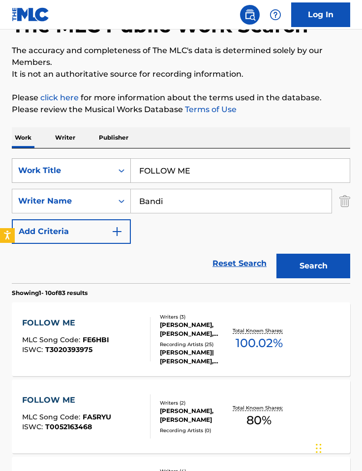
drag, startPoint x: 209, startPoint y: 167, endPoint x: 118, endPoint y: 167, distance: 91.5
click at [118, 167] on div "SearchWithCriteria4bca6742-de25-4478-8dec-2dd378eaeef5 Work Title FOLLOW ME" at bounding box center [181, 170] width 338 height 25
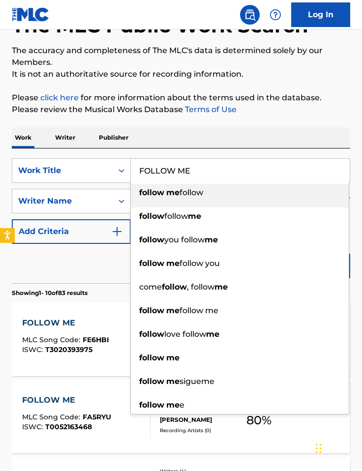
paste input "BET YOU WOULD HAVE LOVED HER"
type input "BET YOU WOULD HAVE LOVED HER"
click at [223, 134] on div "Work Writer Publisher" at bounding box center [181, 137] width 338 height 21
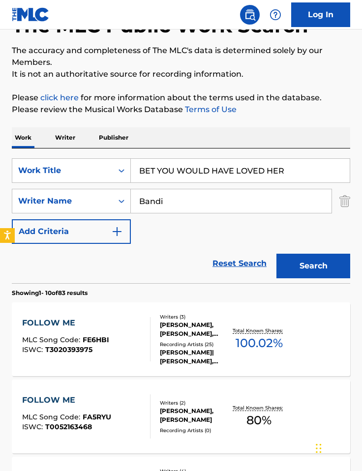
click at [267, 269] on button "Search" at bounding box center [313, 266] width 74 height 25
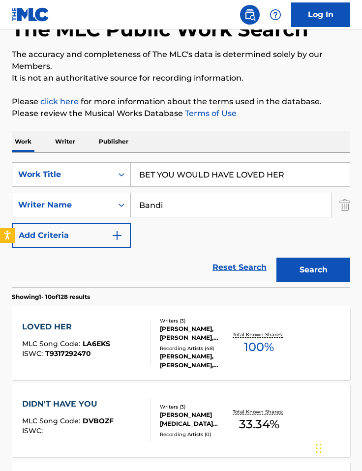
scroll to position [0, 0]
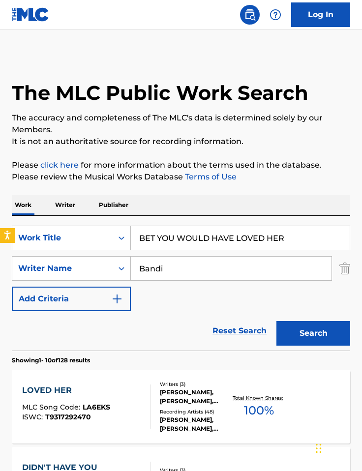
click at [99, 383] on div "LOVED HER MLC Song Code : LA6EKS ISWC : T9317292470 Writers ( 3 ) [PERSON_NAME]…" at bounding box center [181, 407] width 338 height 74
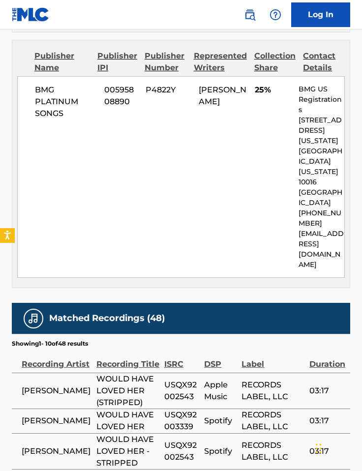
scroll to position [1572, 0]
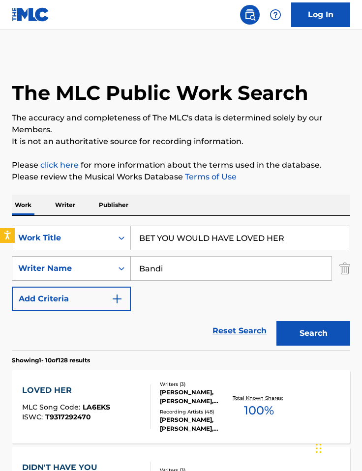
drag, startPoint x: 161, startPoint y: 270, endPoint x: 109, endPoint y: 267, distance: 52.2
click at [109, 267] on div "SearchWithCriteria843aa5fb-da48-458c-8426-c66449b297e0 Writer Name [PERSON_NAME]" at bounding box center [181, 268] width 338 height 25
paste input "[PERSON_NAME]"
type input "[PERSON_NAME]"
drag, startPoint x: 289, startPoint y: 236, endPoint x: 110, endPoint y: 236, distance: 179.0
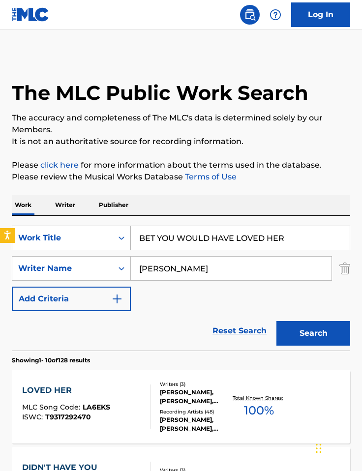
click at [110, 236] on div "SearchWithCriteria4bca6742-de25-4478-8dec-2dd378eaeef5 Work Title BET YOU WOULD…" at bounding box center [181, 238] width 338 height 25
paste input "LACK TEA"
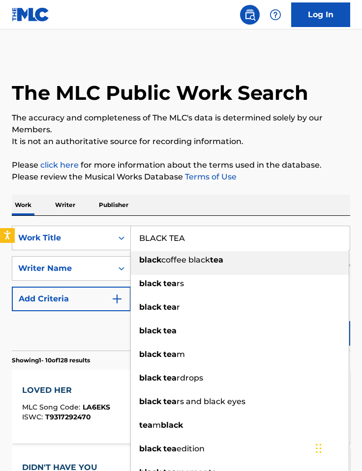
type input "BLACK TEA"
click at [193, 182] on p "Please review the Musical Works Database Terms of Use" at bounding box center [181, 177] width 338 height 12
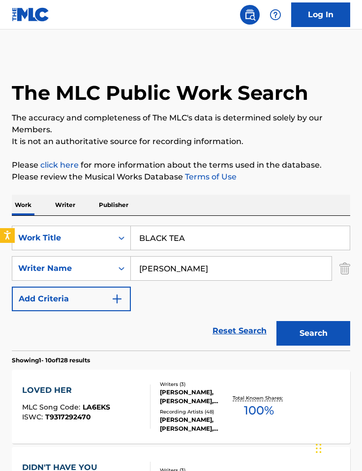
click at [267, 340] on button "Search" at bounding box center [313, 333] width 74 height 25
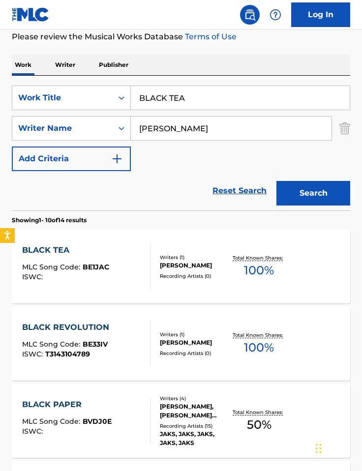
scroll to position [142, 0]
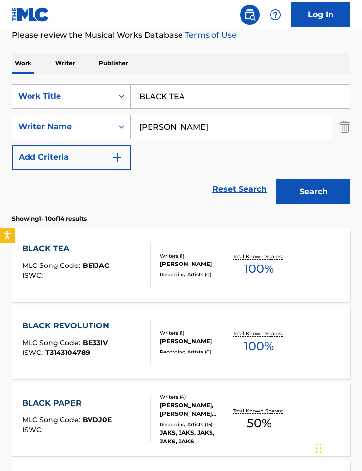
click at [183, 286] on div "BLACK TEA MLC Song Code : BE1JAC ISWC : Writers ( 1 ) [PERSON_NAME] Recording A…" at bounding box center [181, 265] width 338 height 74
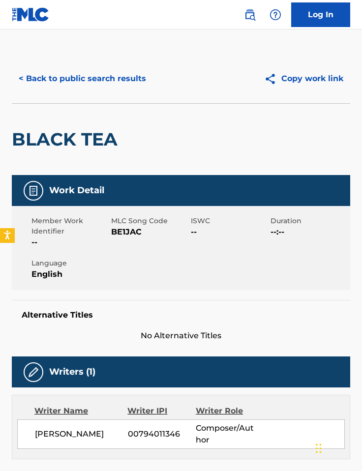
click at [110, 230] on div "Member Work Identifier --" at bounding box center [71, 232] width 80 height 32
click at [128, 230] on span "BE1JAC" at bounding box center [149, 232] width 77 height 12
copy span "BE1JAC"
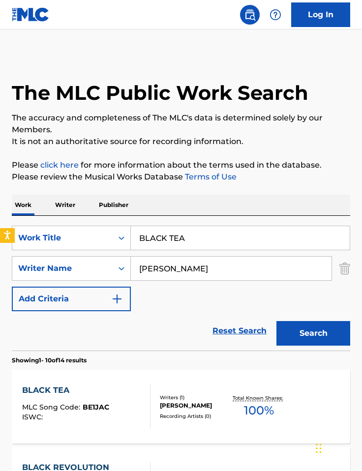
scroll to position [142, 0]
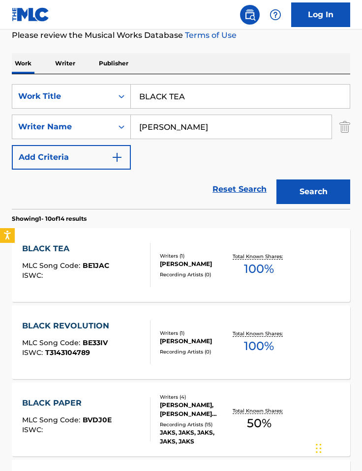
click at [167, 124] on input "[PERSON_NAME]" at bounding box center [231, 127] width 201 height 24
paste input "[PERSON_NAME]"
type input "[PERSON_NAME]"
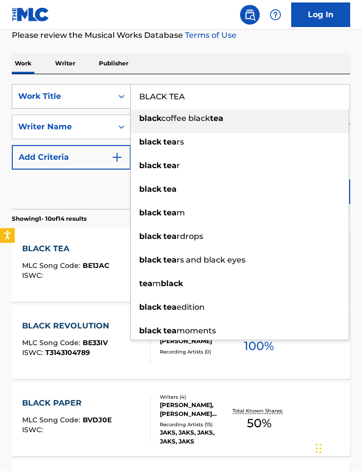
drag, startPoint x: 200, startPoint y: 100, endPoint x: 107, endPoint y: 95, distance: 92.6
click at [107, 95] on div "SearchWithCriteria4bca6742-de25-4478-8dec-2dd378eaeef5 Work Title BLACK TEA bla…" at bounding box center [181, 96] width 338 height 25
paste input "CERO SENTIMIENTOS"
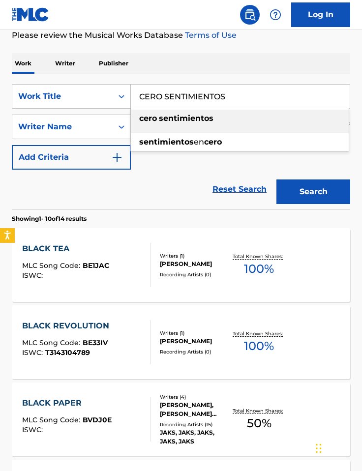
type input "CERO SENTIMIENTOS"
click at [211, 76] on div "SearchWithCriteria4bca6742-de25-4478-8dec-2dd378eaeef5 Work Title CERO SENTIMIE…" at bounding box center [181, 141] width 338 height 135
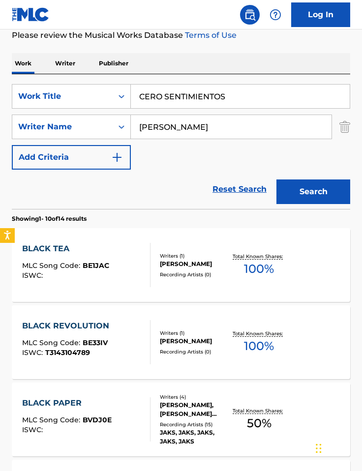
click at [267, 185] on button "Search" at bounding box center [313, 192] width 74 height 25
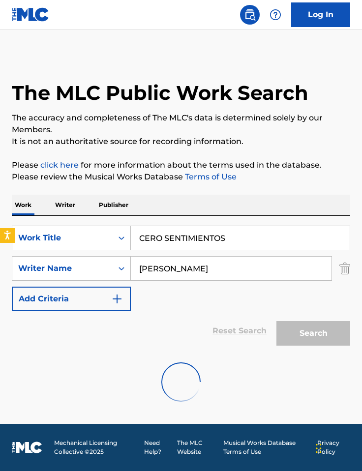
scroll to position [0, 0]
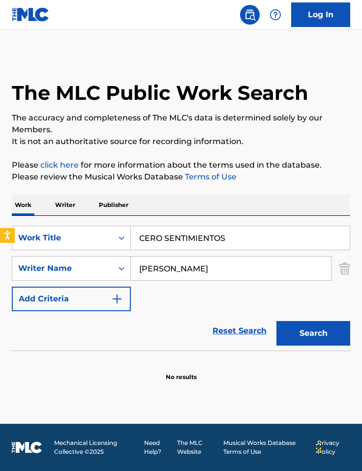
click at [267, 328] on button "Search" at bounding box center [313, 333] width 74 height 25
click at [267, 272] on img "Search Form" at bounding box center [344, 268] width 11 height 25
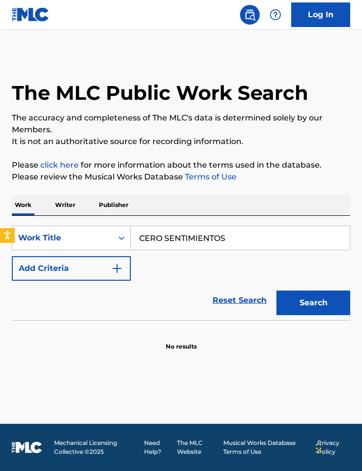
click at [267, 313] on button "Search" at bounding box center [313, 303] width 74 height 25
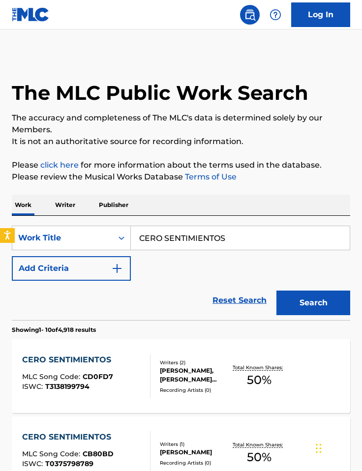
click at [80, 266] on button "Add Criteria" at bounding box center [71, 268] width 119 height 25
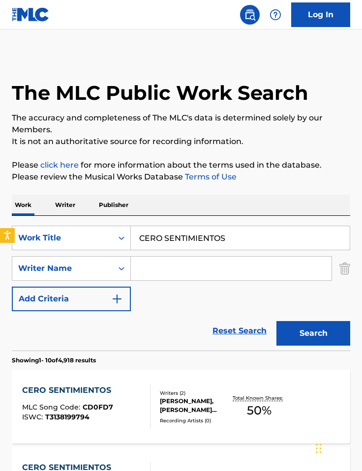
click at [150, 272] on input "Search Form" at bounding box center [231, 269] width 201 height 24
paste input "[PERSON_NAME]"
type input "[PERSON_NAME]"
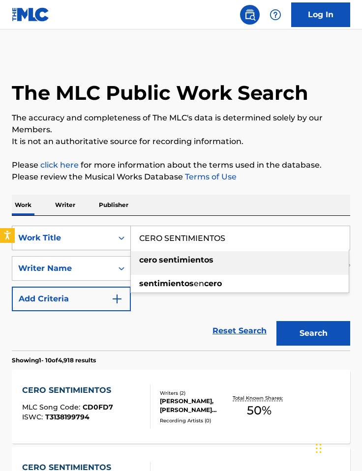
drag, startPoint x: 218, startPoint y: 237, endPoint x: 109, endPoint y: 238, distance: 108.7
click at [109, 238] on div "SearchWithCriteria4bca6742-de25-4478-8dec-2dd378eaeef5 Work Title CERO SENTIMIE…" at bounding box center [181, 238] width 338 height 25
paste input "Boogeyman"
type input "Boogeyman"
click at [200, 200] on div "Work Writer Publisher" at bounding box center [181, 205] width 338 height 21
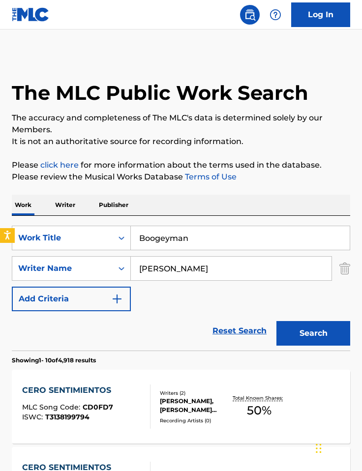
click at [267, 335] on button "Search" at bounding box center [313, 333] width 74 height 25
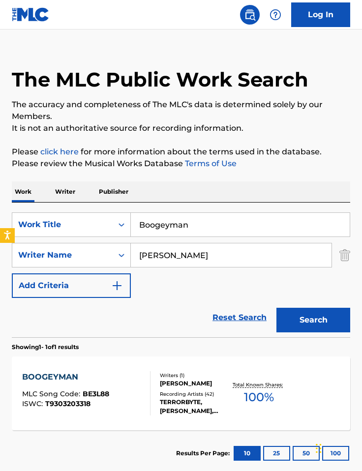
scroll to position [20, 0]
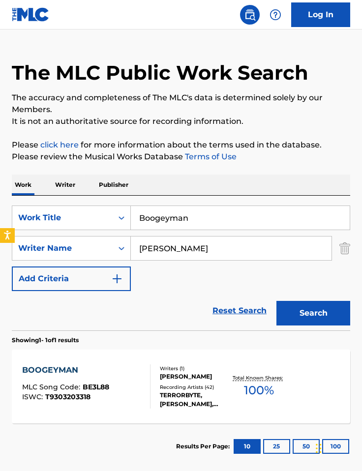
click at [209, 379] on div "[PERSON_NAME]" at bounding box center [195, 376] width 71 height 9
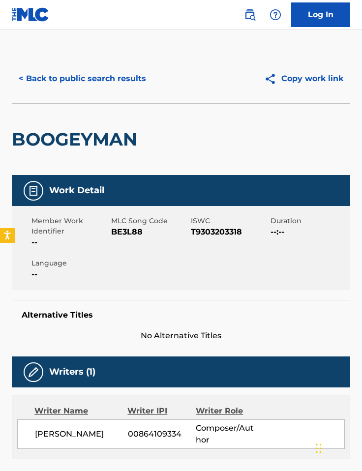
scroll to position [15, 0]
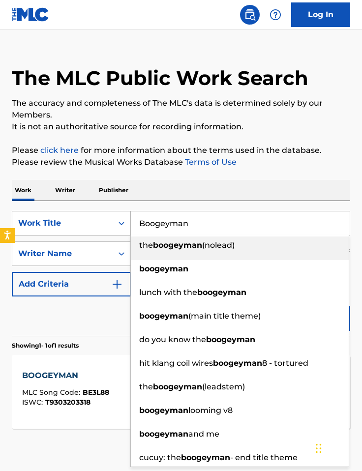
drag, startPoint x: 193, startPoint y: 220, endPoint x: 103, endPoint y: 223, distance: 89.6
click at [103, 223] on div "SearchWithCriteria4bca6742-de25-4478-8dec-2dd378eaeef5 Work Title Boogeyman the…" at bounding box center [181, 223] width 338 height 25
paste input "FREAK FLAG"
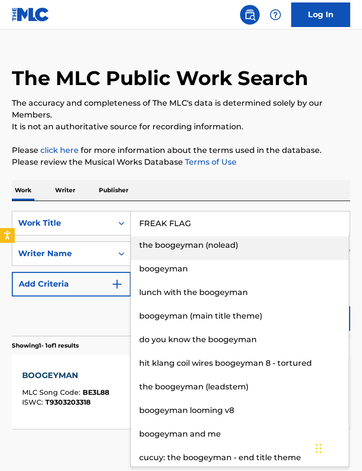
type input "FREAK FLAG"
click at [199, 184] on div "Work Writer Publisher" at bounding box center [181, 190] width 338 height 21
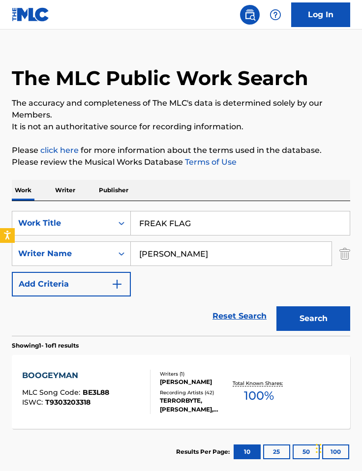
click at [267, 314] on button "Search" at bounding box center [313, 318] width 74 height 25
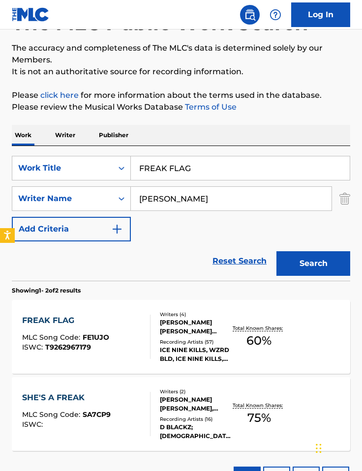
scroll to position [106, 0]
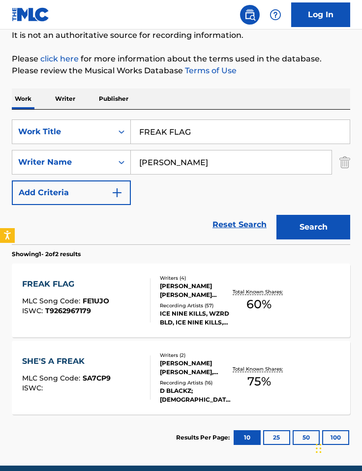
click at [87, 323] on div "FREAK FLAG MLC Song Code : FE1UJO ISWC : T9262967179 Writers ( 4 ) [PERSON_NAME…" at bounding box center [181, 301] width 338 height 74
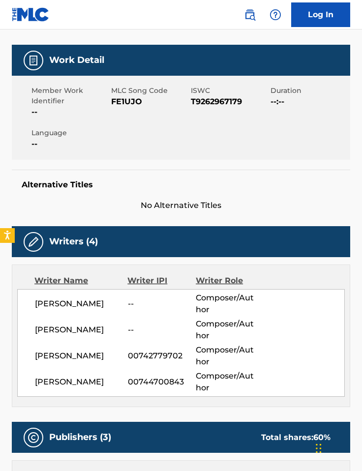
scroll to position [88, 0]
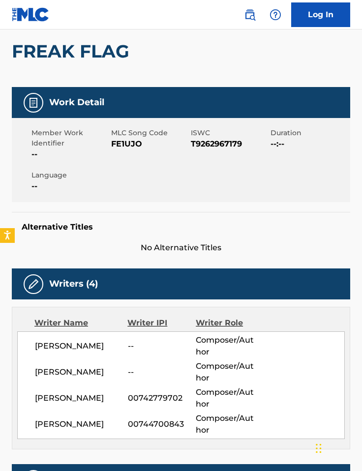
click at [116, 144] on span "FE1UJO" at bounding box center [149, 144] width 77 height 12
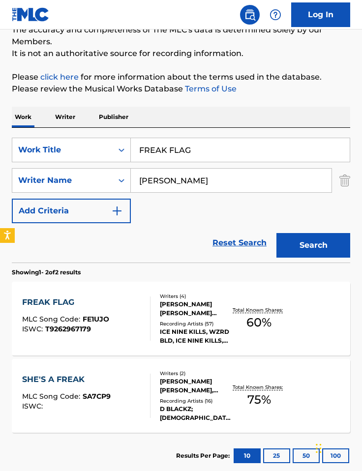
scroll to position [92, 0]
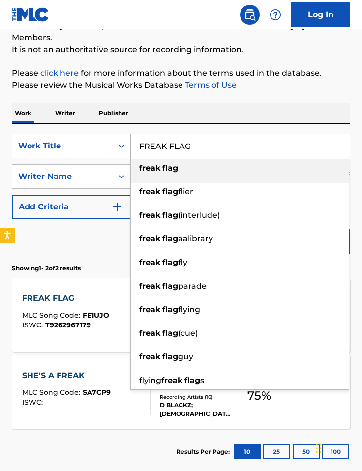
drag, startPoint x: 203, startPoint y: 148, endPoint x: 124, endPoint y: 141, distance: 79.0
click at [124, 141] on div "SearchWithCriteria4bca6742-de25-4478-8dec-2dd378eaeef5 Work Title FREAK FLAG fr…" at bounding box center [181, 146] width 338 height 25
paste input "Hate Yourself"
type input "Hate Yourself"
click at [207, 107] on div "Work Writer Publisher" at bounding box center [181, 113] width 338 height 21
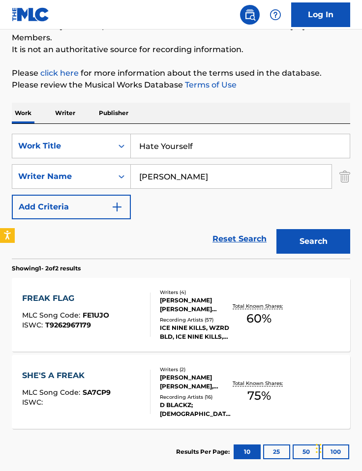
click at [267, 233] on button "Search" at bounding box center [313, 241] width 74 height 25
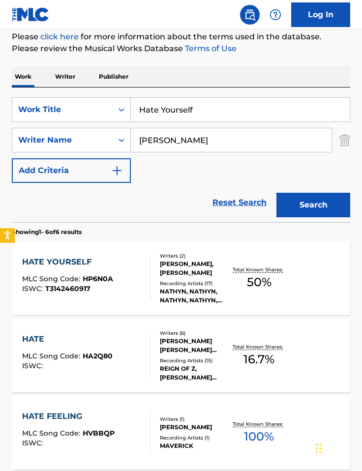
scroll to position [173, 0]
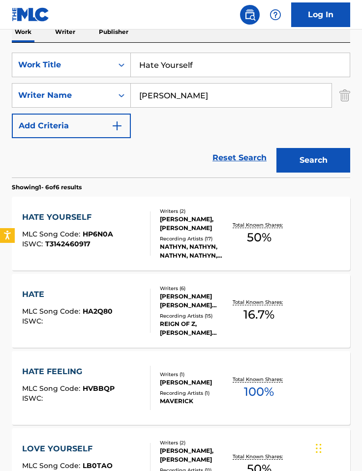
click at [194, 255] on div "NATHYN, NATHYN, NATHYN, NATHYN, NATHYN" at bounding box center [195, 251] width 71 height 18
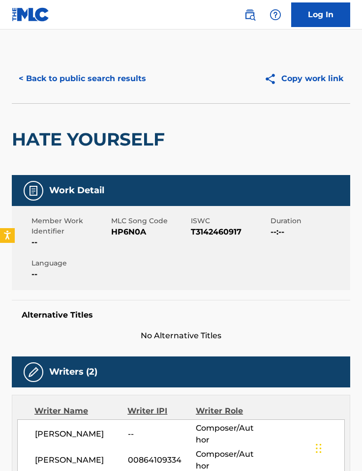
click at [139, 233] on span "HP6N0A" at bounding box center [149, 232] width 77 height 12
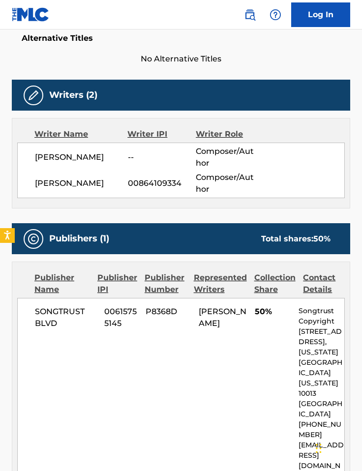
scroll to position [379, 0]
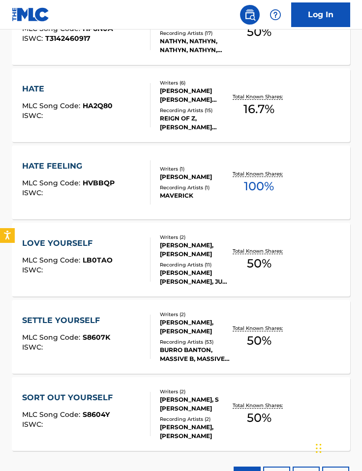
scroll to position [173, 0]
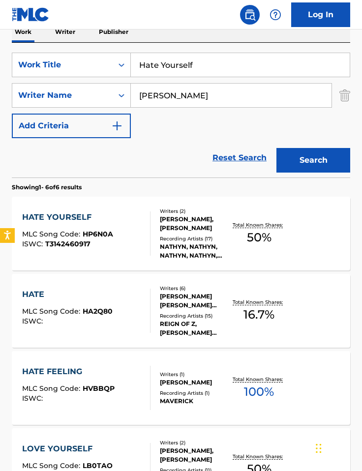
drag, startPoint x: 188, startPoint y: 94, endPoint x: 45, endPoint y: 115, distance: 144.1
click at [118, 95] on div "SearchWithCriteria2bfd2887-817f-4589-a441-c2cca0ca82e4 Writer Name [PERSON_NAME]" at bounding box center [181, 95] width 338 height 25
paste input "weet"
type input "Sweet"
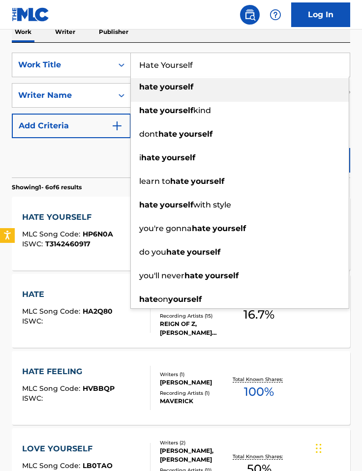
drag, startPoint x: 198, startPoint y: 73, endPoint x: 135, endPoint y: 60, distance: 64.2
click at [135, 60] on input "Hate Yourself" at bounding box center [240, 65] width 219 height 24
paste input "Erase You"
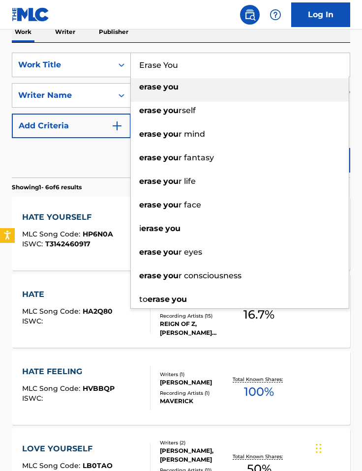
type input "Erase You"
click at [70, 149] on div "Reset Search Search" at bounding box center [181, 157] width 338 height 39
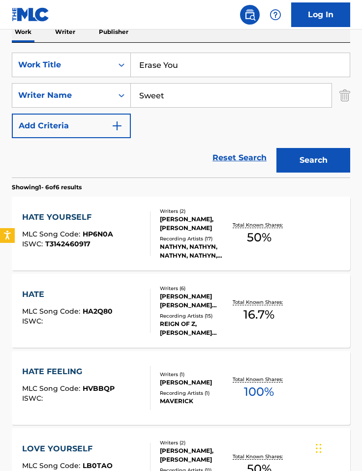
click at [267, 163] on button "Search" at bounding box center [313, 160] width 74 height 25
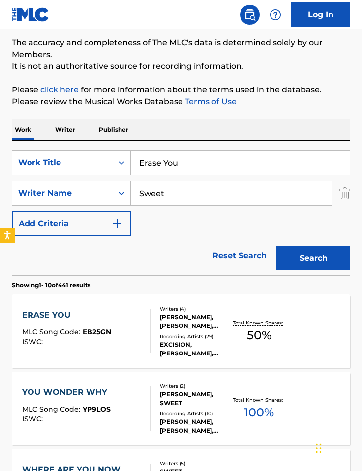
scroll to position [82, 0]
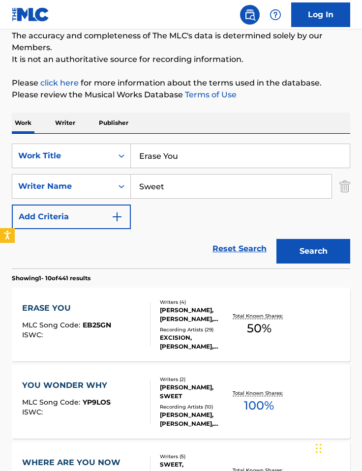
click at [183, 296] on div "ERASE YOU MLC Song Code : EB25GN ISWC : Writers ( 4 ) [PERSON_NAME], [PERSON_NA…" at bounding box center [181, 325] width 338 height 74
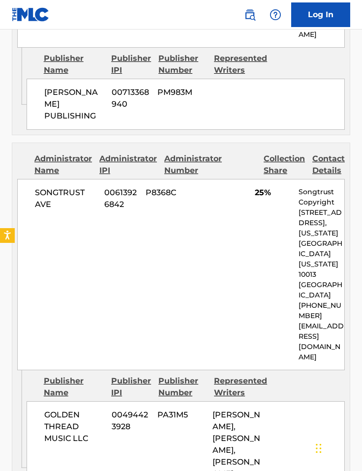
scroll to position [549, 0]
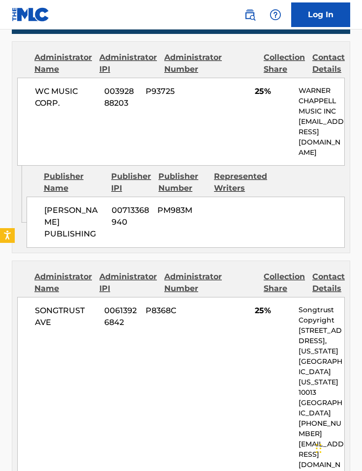
scroll to position [82, 0]
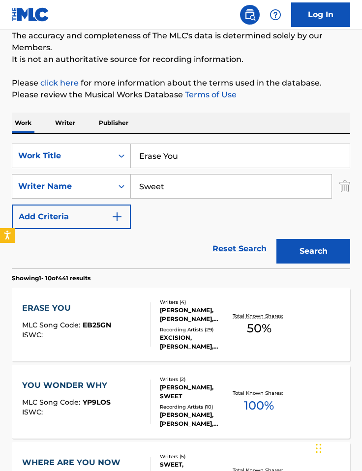
drag, startPoint x: 181, startPoint y: 186, endPoint x: 110, endPoint y: 193, distance: 71.2
click at [132, 183] on input "Sweet" at bounding box center [231, 187] width 201 height 24
paste input "mith"
type input "[PERSON_NAME]"
drag, startPoint x: 196, startPoint y: 156, endPoint x: 76, endPoint y: 147, distance: 120.4
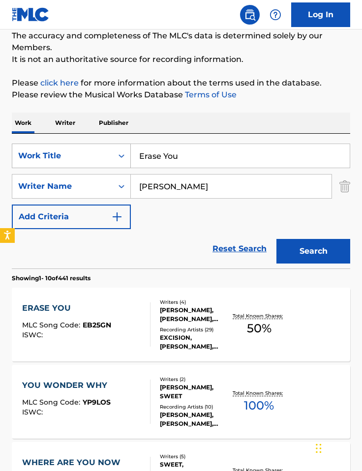
click at [62, 148] on div "SearchWithCriteria4bca6742-de25-4478-8dec-2dd378eaeef5 Work Title Erase You" at bounding box center [181, 156] width 338 height 25
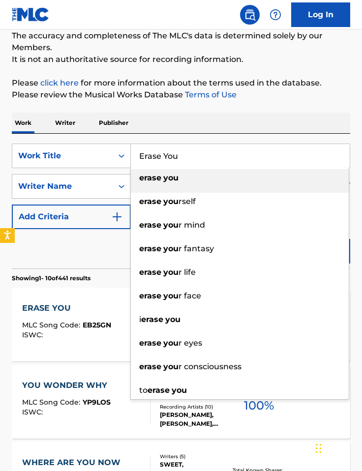
paste input "And Find"
type input "And Find"
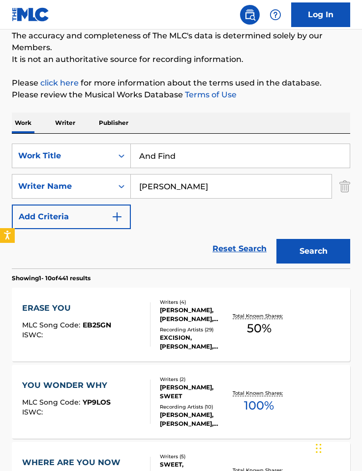
click at [214, 128] on div "Work Writer Publisher" at bounding box center [181, 123] width 338 height 21
click at [267, 248] on button "Search" at bounding box center [313, 251] width 74 height 25
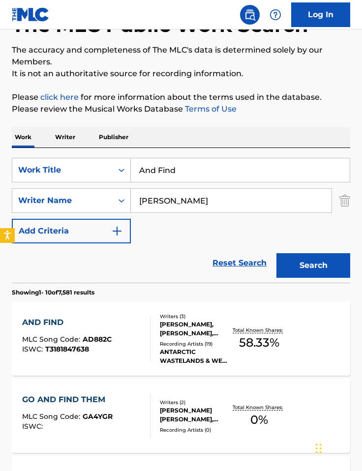
scroll to position [88, 0]
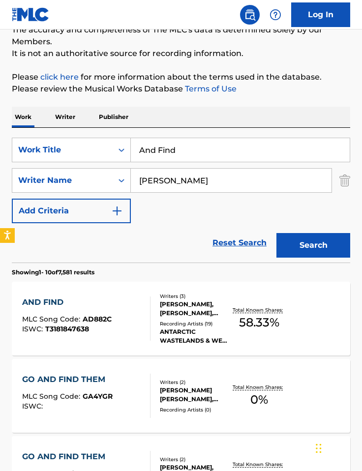
click at [130, 322] on div "AND FIND MLC Song Code : AD882C ISWC : T3181847638" at bounding box center [86, 319] width 128 height 44
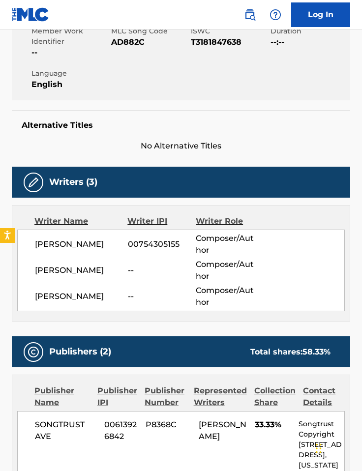
scroll to position [98, 0]
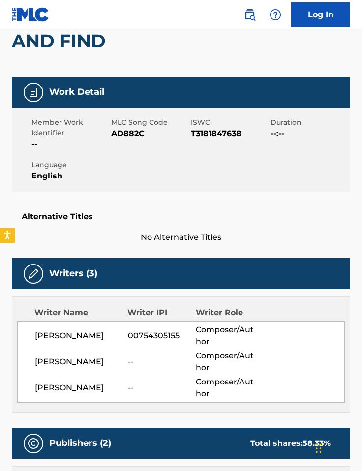
click at [129, 135] on span "AD882C" at bounding box center [149, 134] width 77 height 12
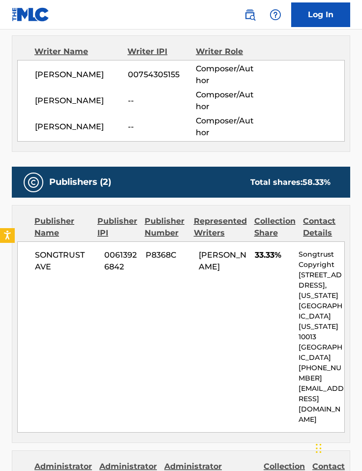
scroll to position [392, 0]
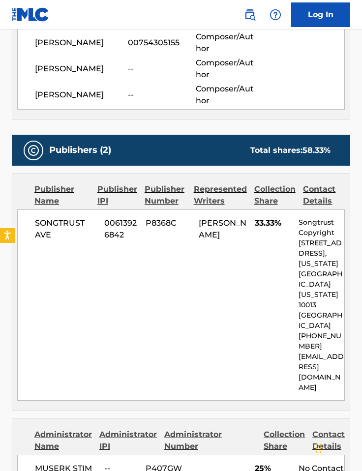
drag, startPoint x: 200, startPoint y: 222, endPoint x: 247, endPoint y: 256, distance: 57.8
click at [247, 256] on div "SONGTRUST AVE 00613926842 P8368C [PERSON_NAME] 33.33% Songtrust Copyright [STRE…" at bounding box center [181, 305] width 328 height 191
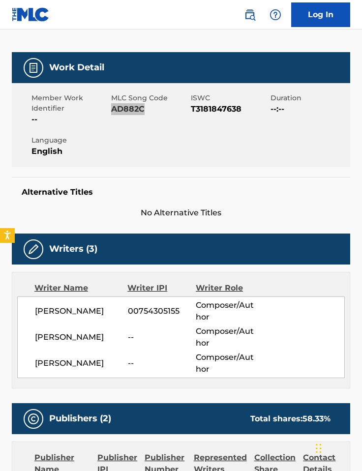
scroll to position [0, 0]
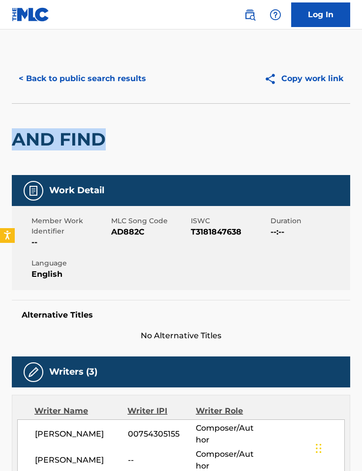
drag, startPoint x: 111, startPoint y: 141, endPoint x: 14, endPoint y: 138, distance: 96.4
click at [14, 138] on div "AND FIND" at bounding box center [181, 139] width 338 height 72
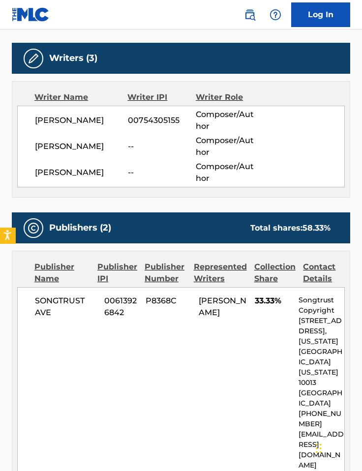
scroll to position [314, 0]
